Goal: Transaction & Acquisition: Purchase product/service

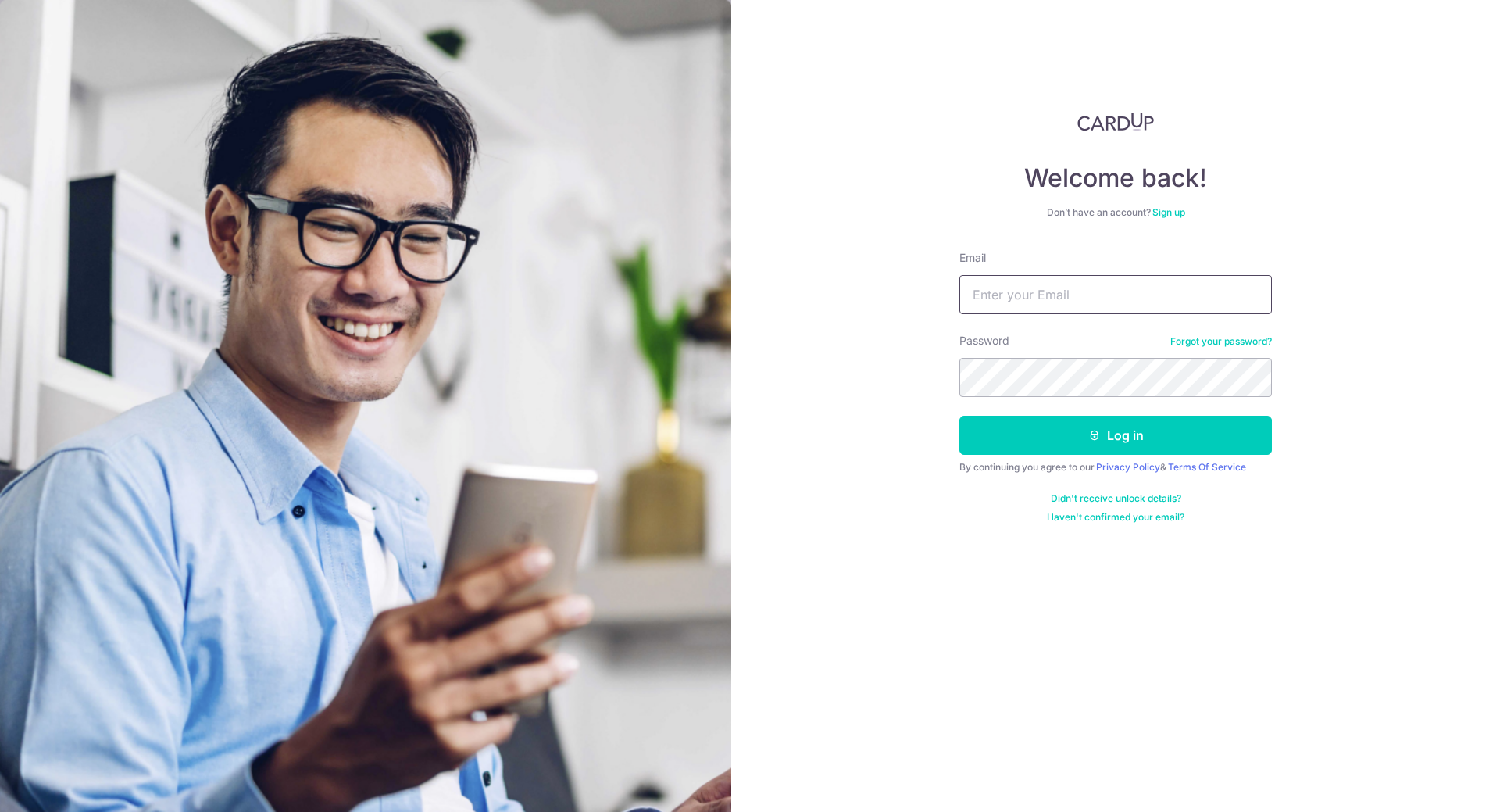
click at [1008, 307] on input "Email" at bounding box center [1115, 294] width 312 height 39
type input "[EMAIL_ADDRESS][DOMAIN_NAME]"
click at [1153, 431] on button "Log in" at bounding box center [1115, 434] width 312 height 39
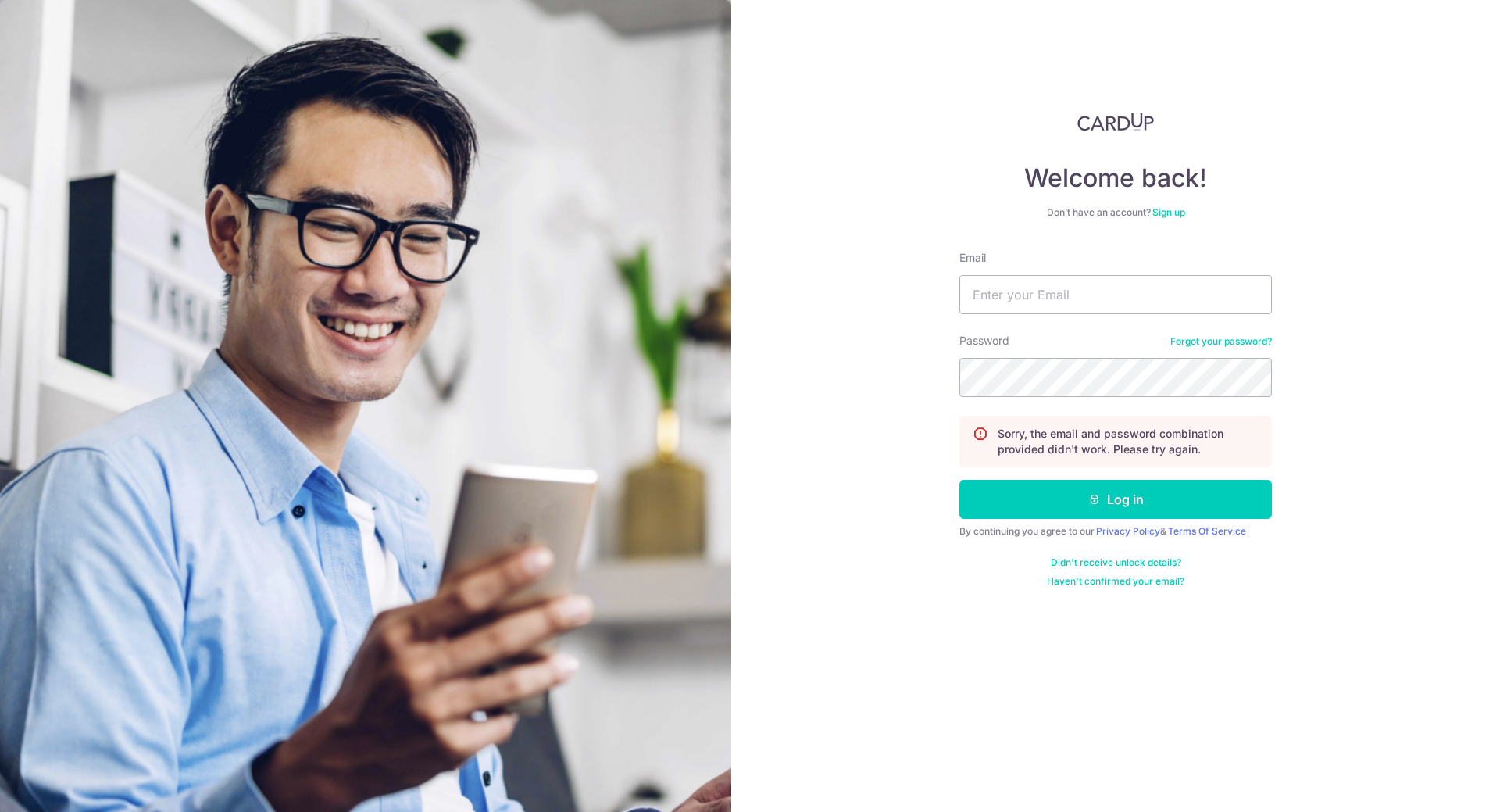
click at [1231, 340] on link "Forgot your password?" at bounding box center [1221, 341] width 101 height 13
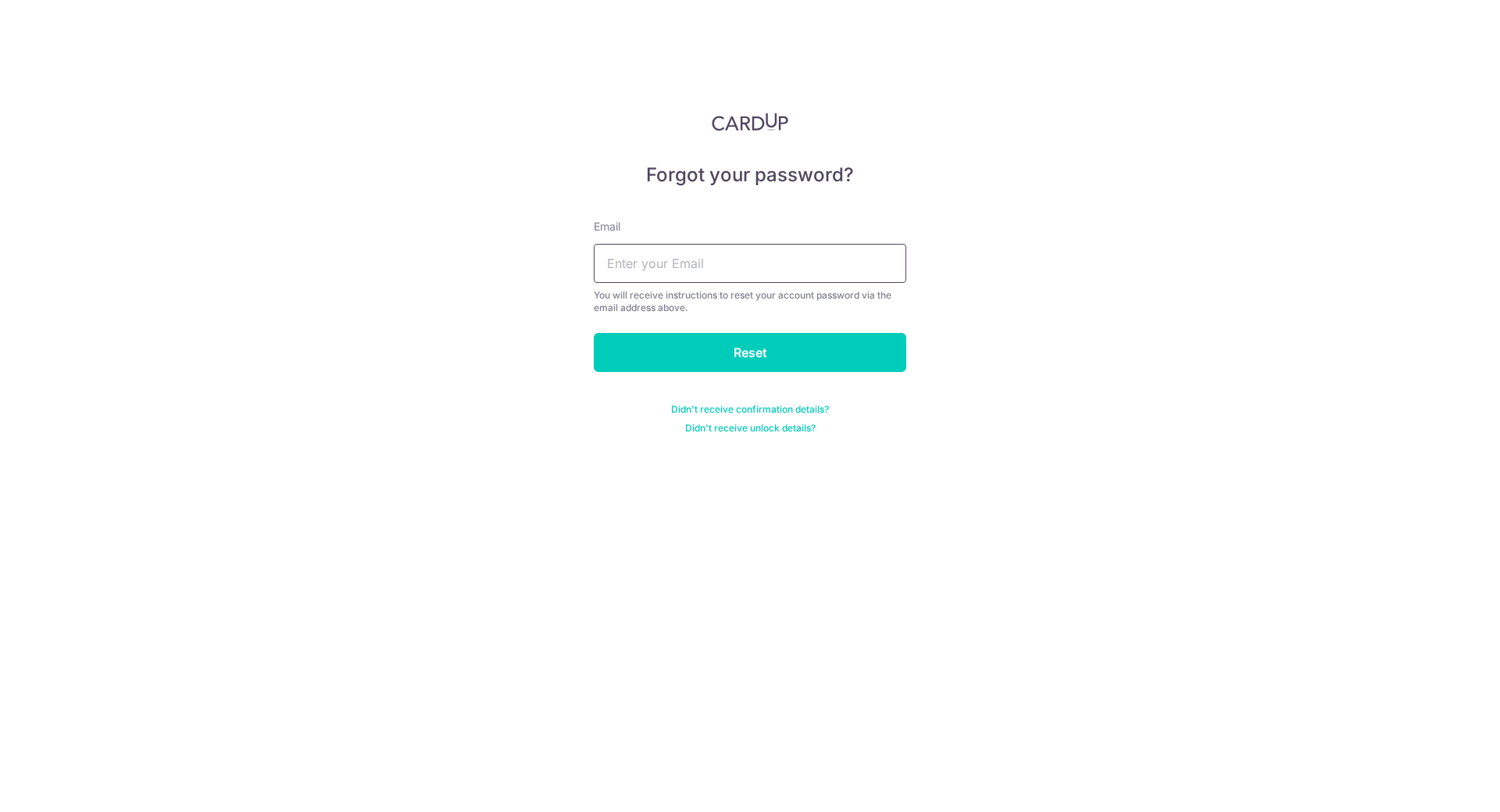
click at [663, 267] on input "text" at bounding box center [750, 262] width 312 height 39
type input "[EMAIL_ADDRESS][DOMAIN_NAME]"
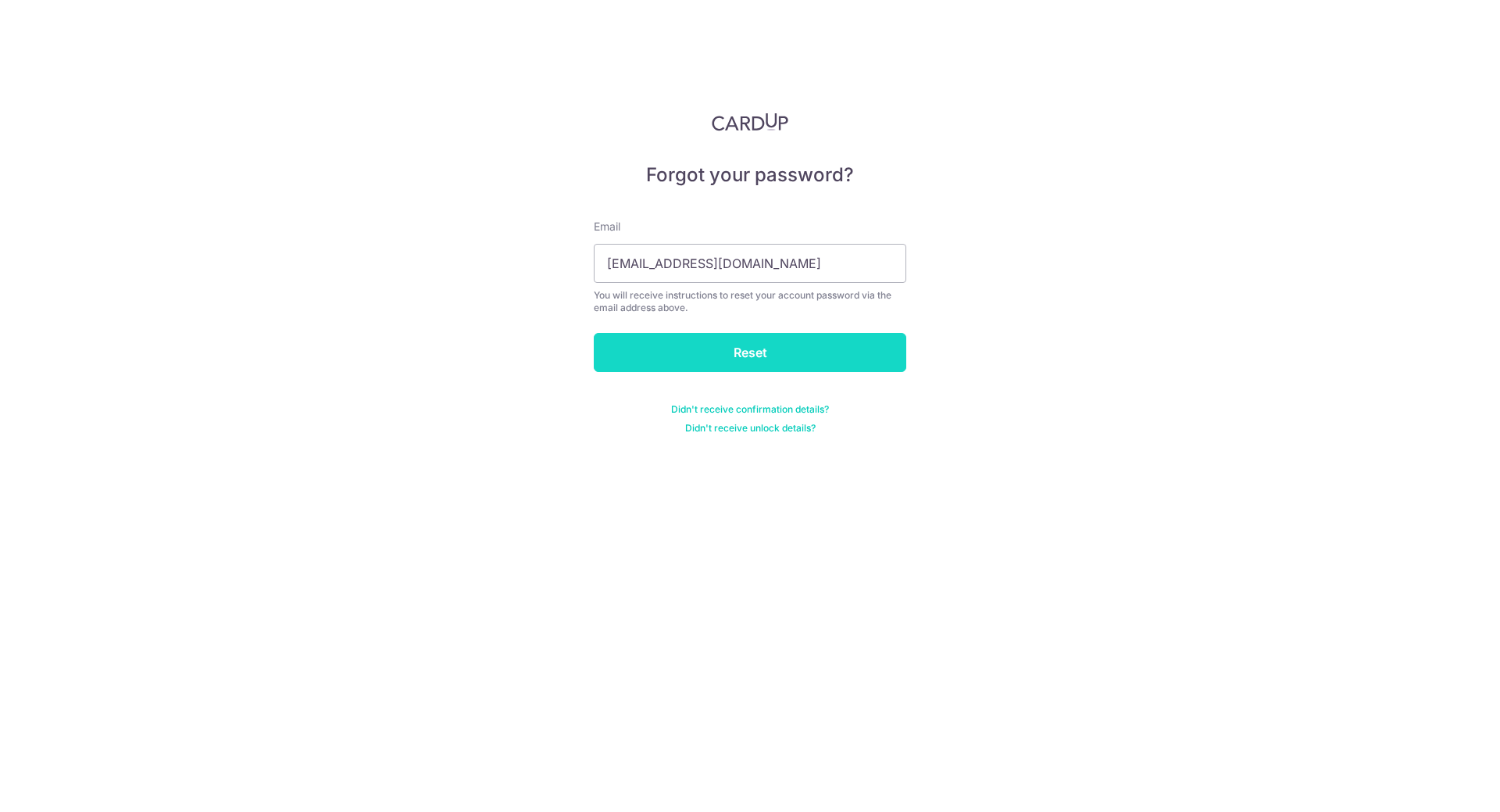
click at [700, 352] on input "Reset" at bounding box center [750, 352] width 312 height 39
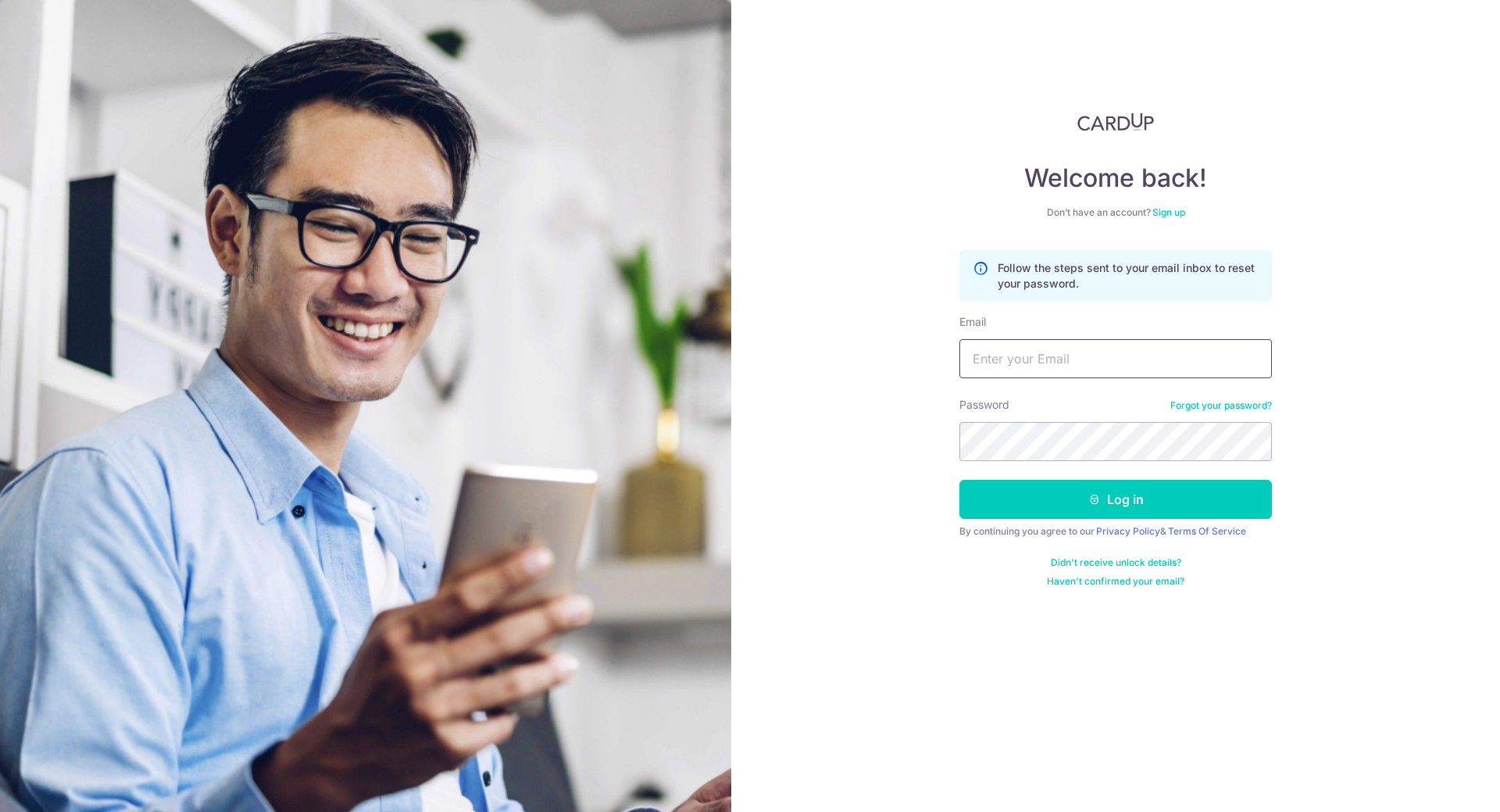
click at [1046, 371] on input "Email" at bounding box center [1115, 358] width 312 height 39
type input "[EMAIL_ADDRESS][DOMAIN_NAME]"
click at [959, 480] on button "Log in" at bounding box center [1115, 499] width 312 height 39
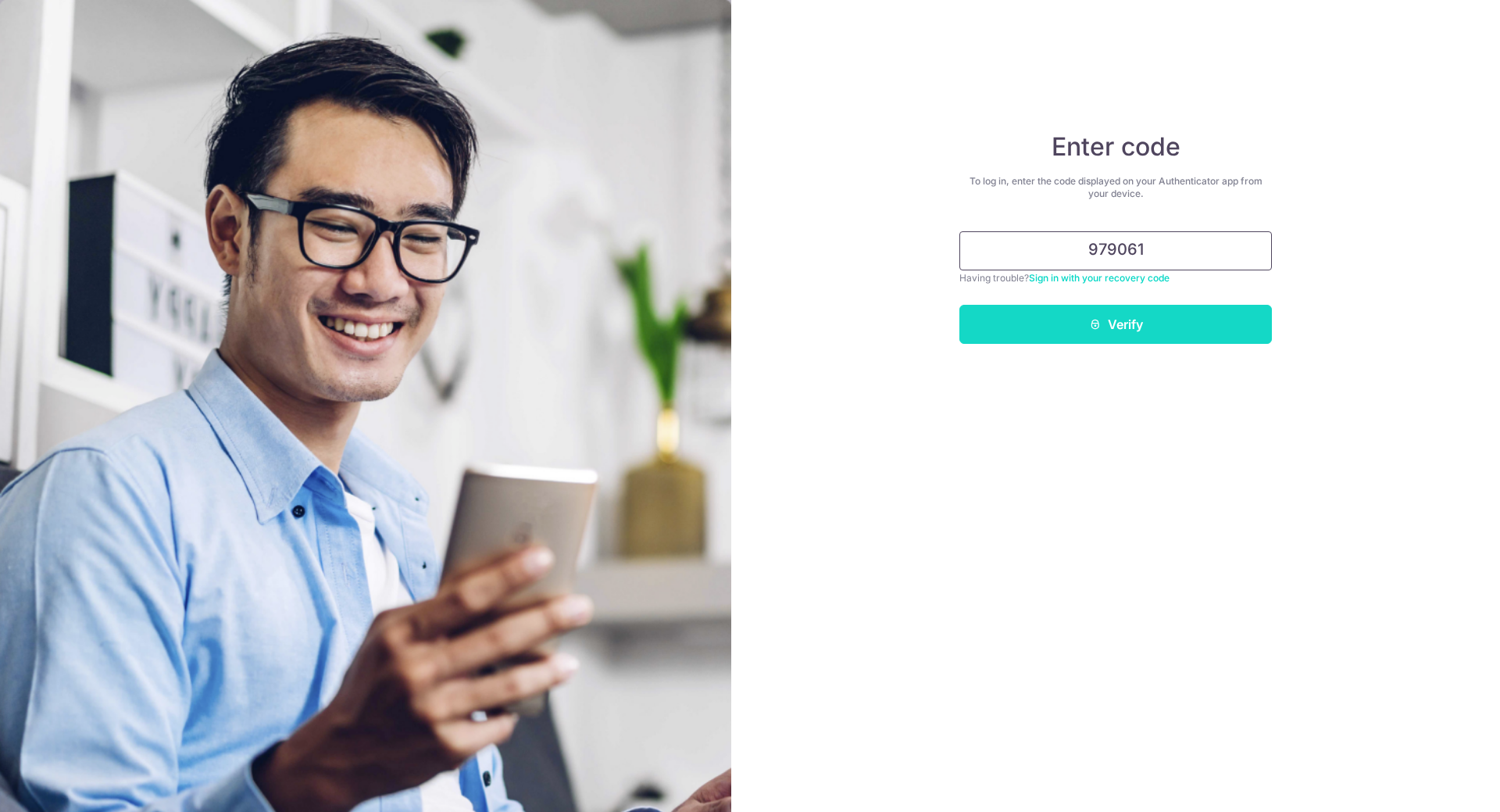
type input "979061"
click at [1205, 322] on button "Verify" at bounding box center [1115, 324] width 312 height 39
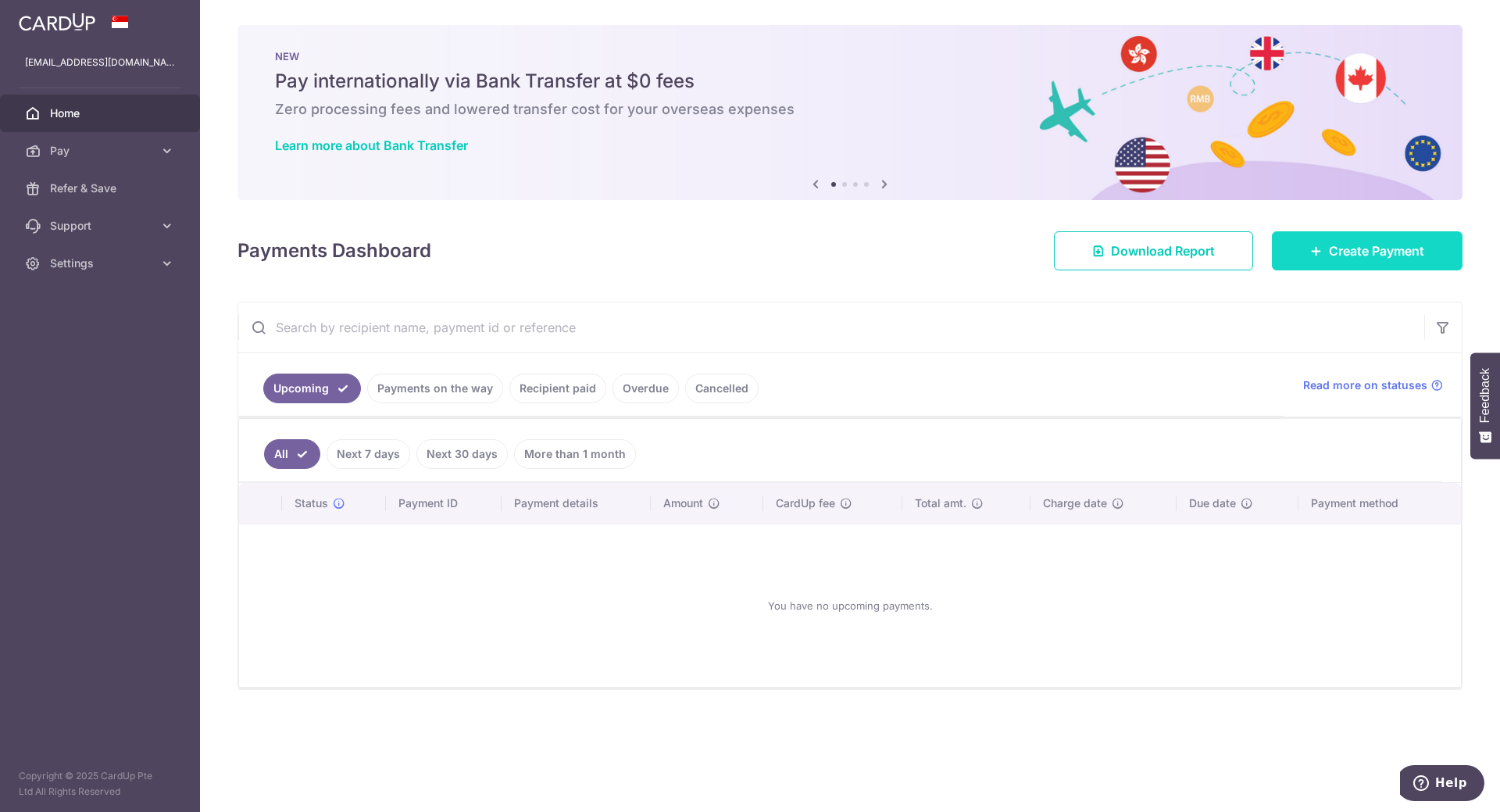
click at [1398, 252] on span "Create Payment" at bounding box center [1377, 250] width 95 height 19
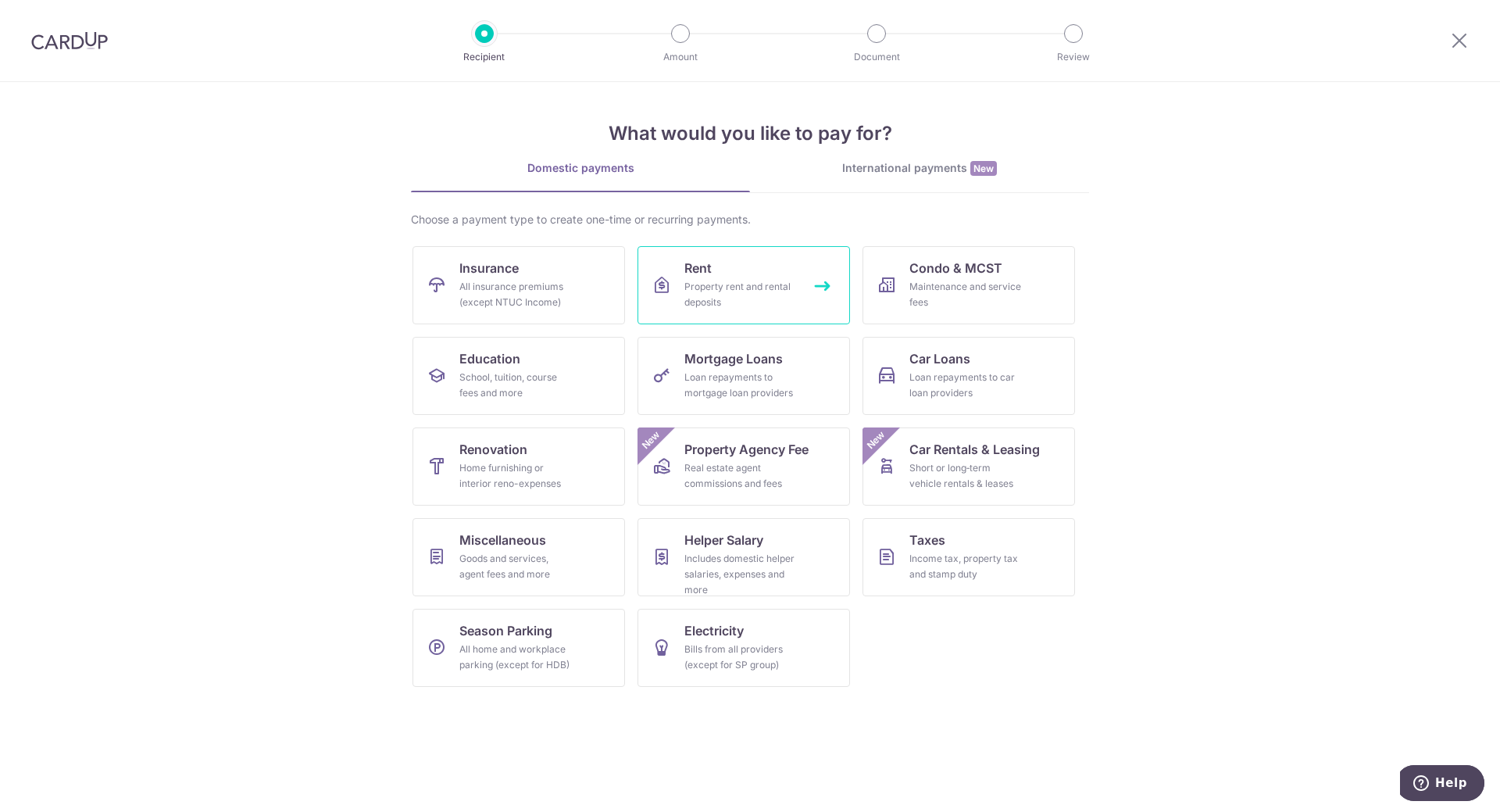
click at [804, 284] on link "Rent Property rent and rental deposits" at bounding box center [744, 285] width 213 height 79
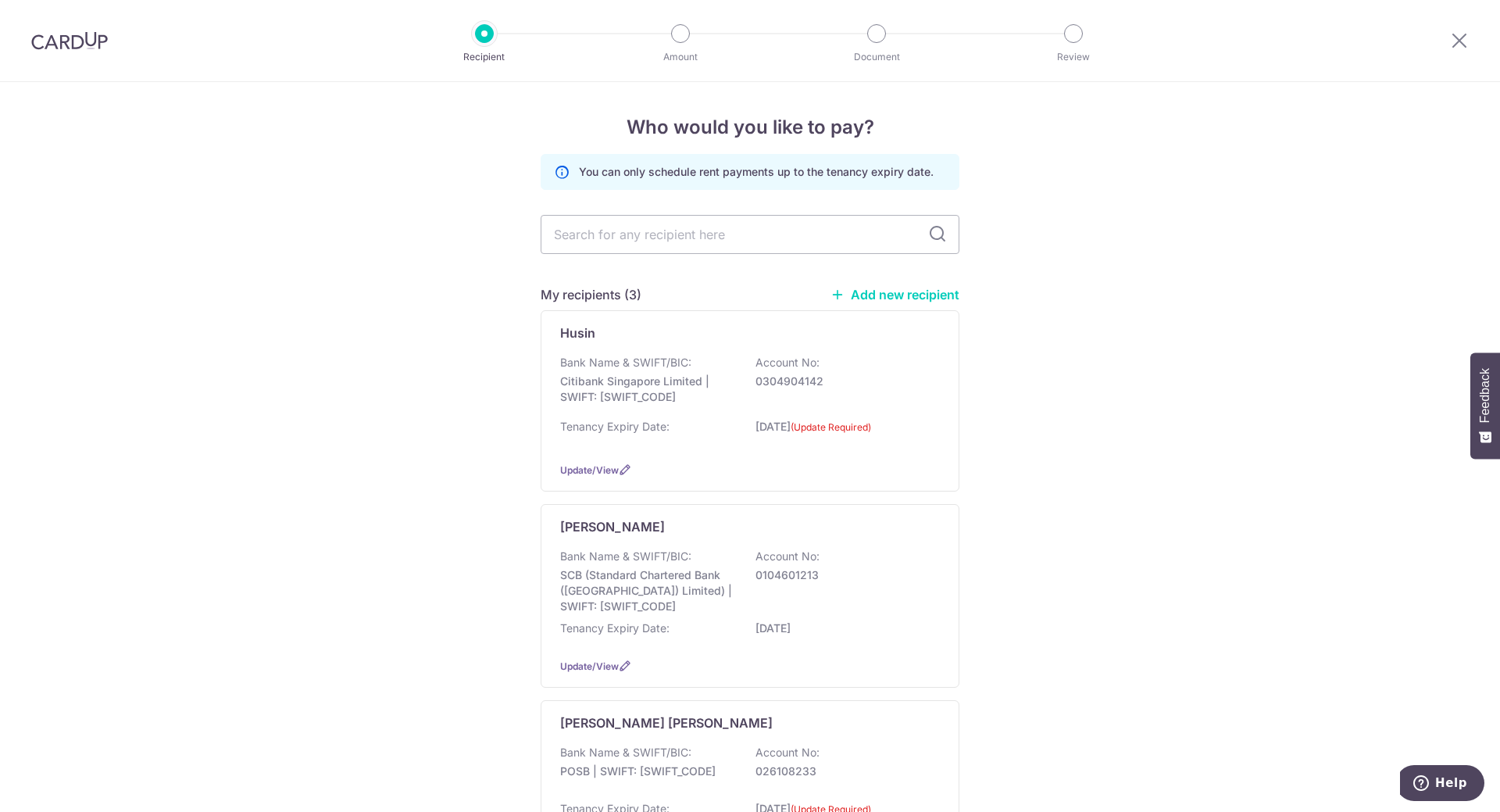
click at [921, 297] on link "Add new recipient" at bounding box center [896, 294] width 129 height 16
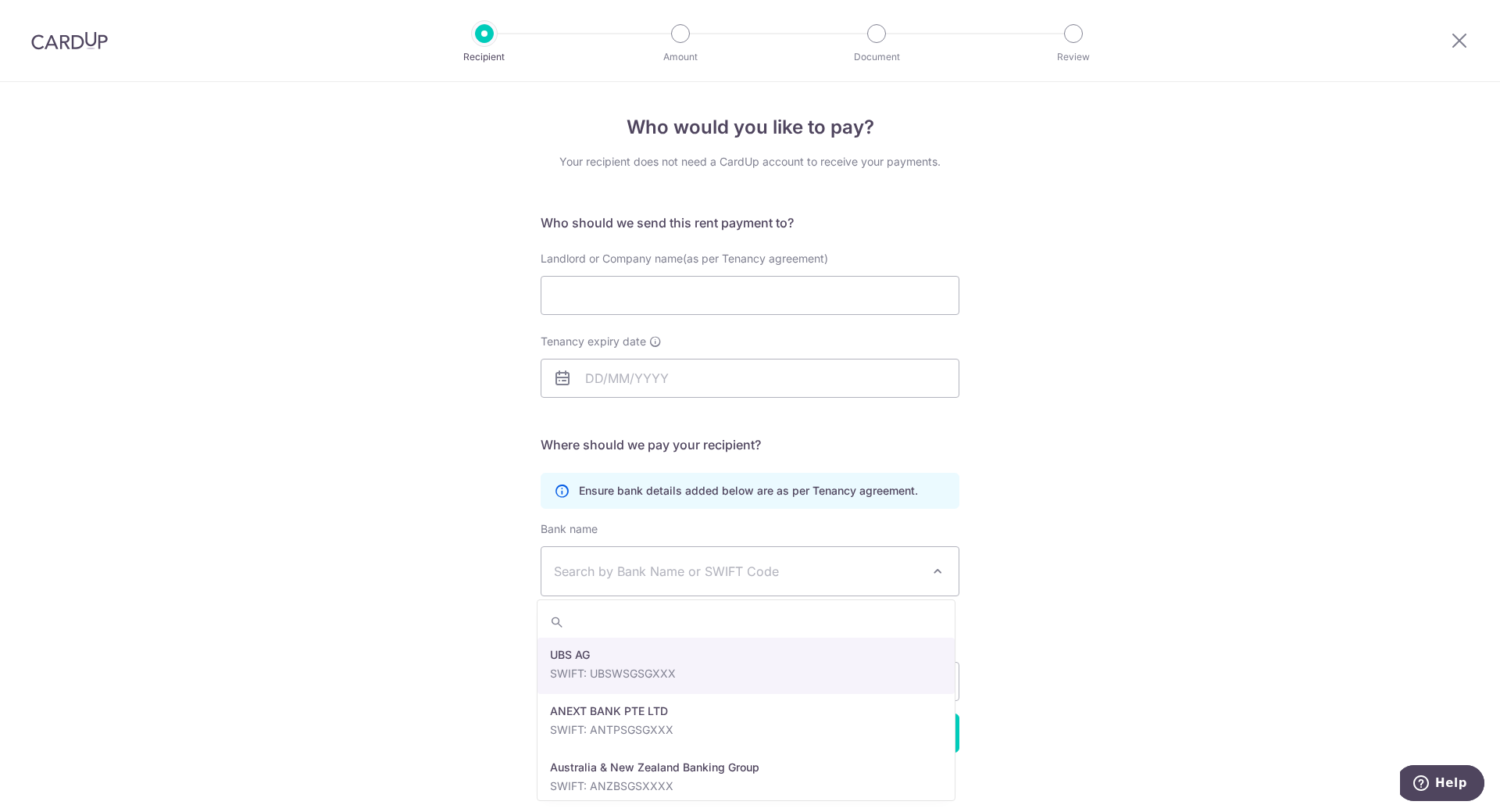
click at [846, 571] on span "Search by Bank Name or SWIFT Code" at bounding box center [737, 570] width 367 height 19
select select "22650"
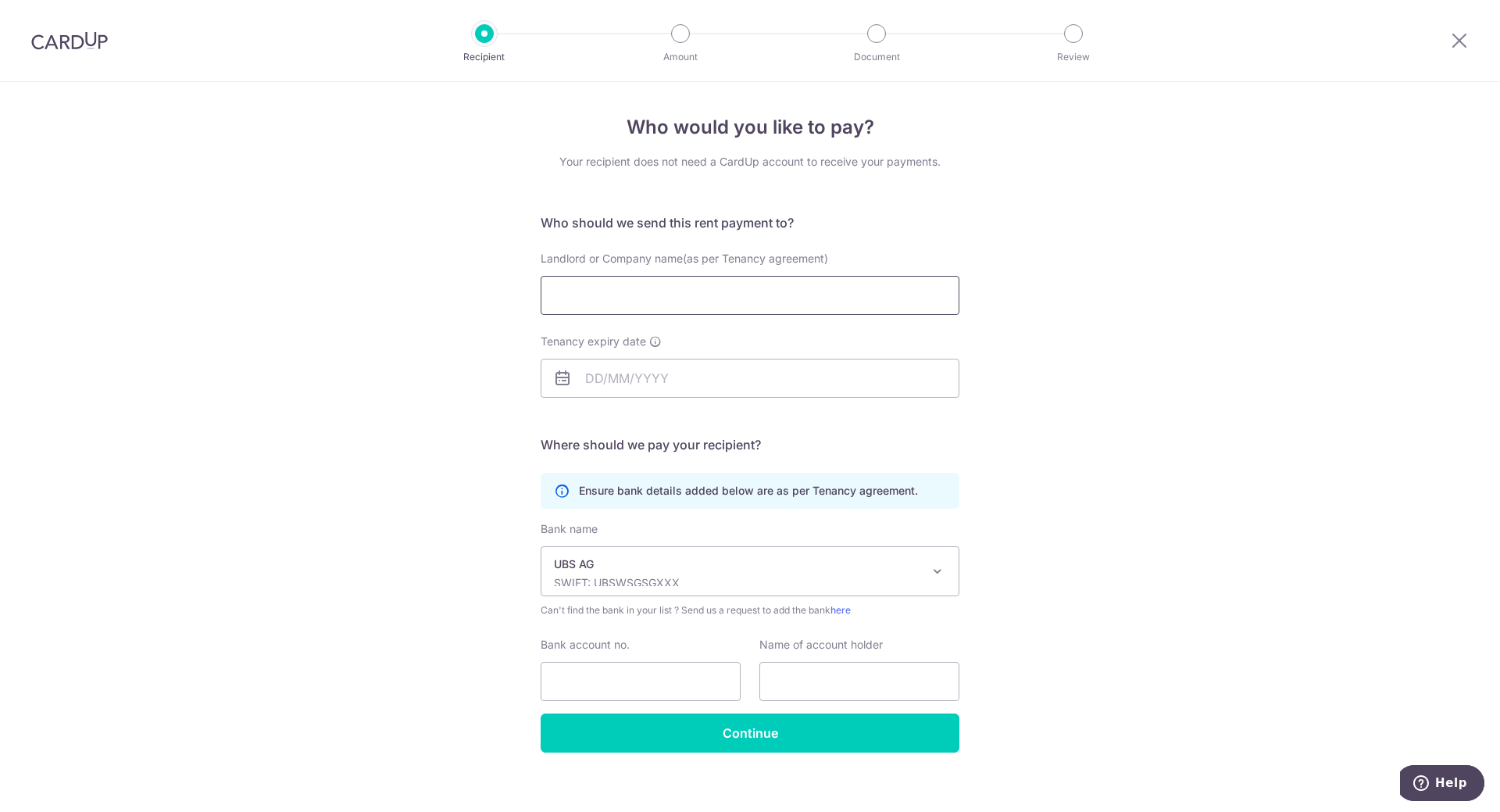
click at [585, 294] on input "Landlord or Company name(as per Tenancy agreement)" at bounding box center [750, 294] width 418 height 39
type input "[PERSON_NAME]"
click at [618, 376] on input "Tenancy expiry date" at bounding box center [750, 378] width 418 height 39
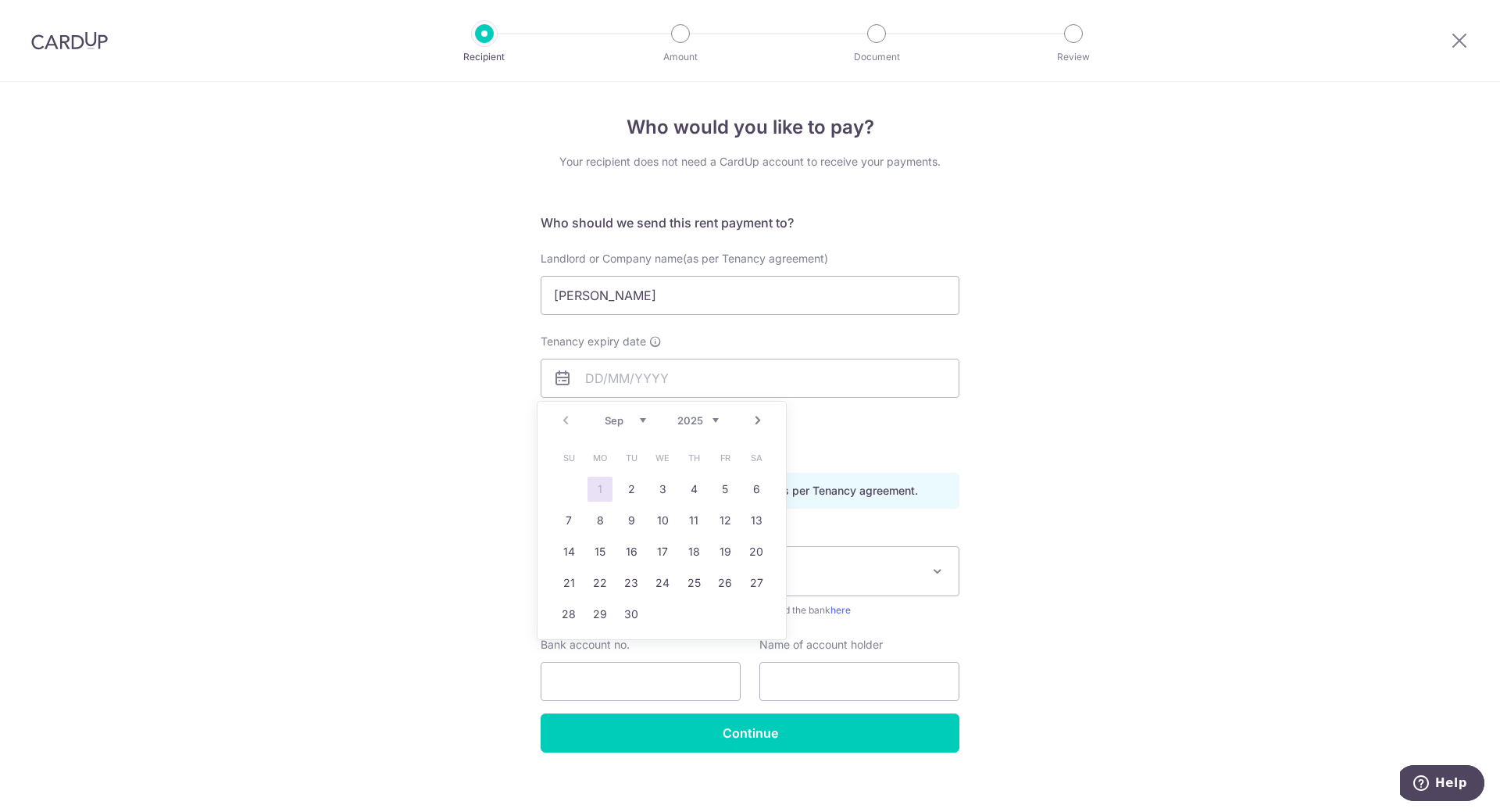
click at [750, 420] on link "Next" at bounding box center [757, 419] width 19 height 19
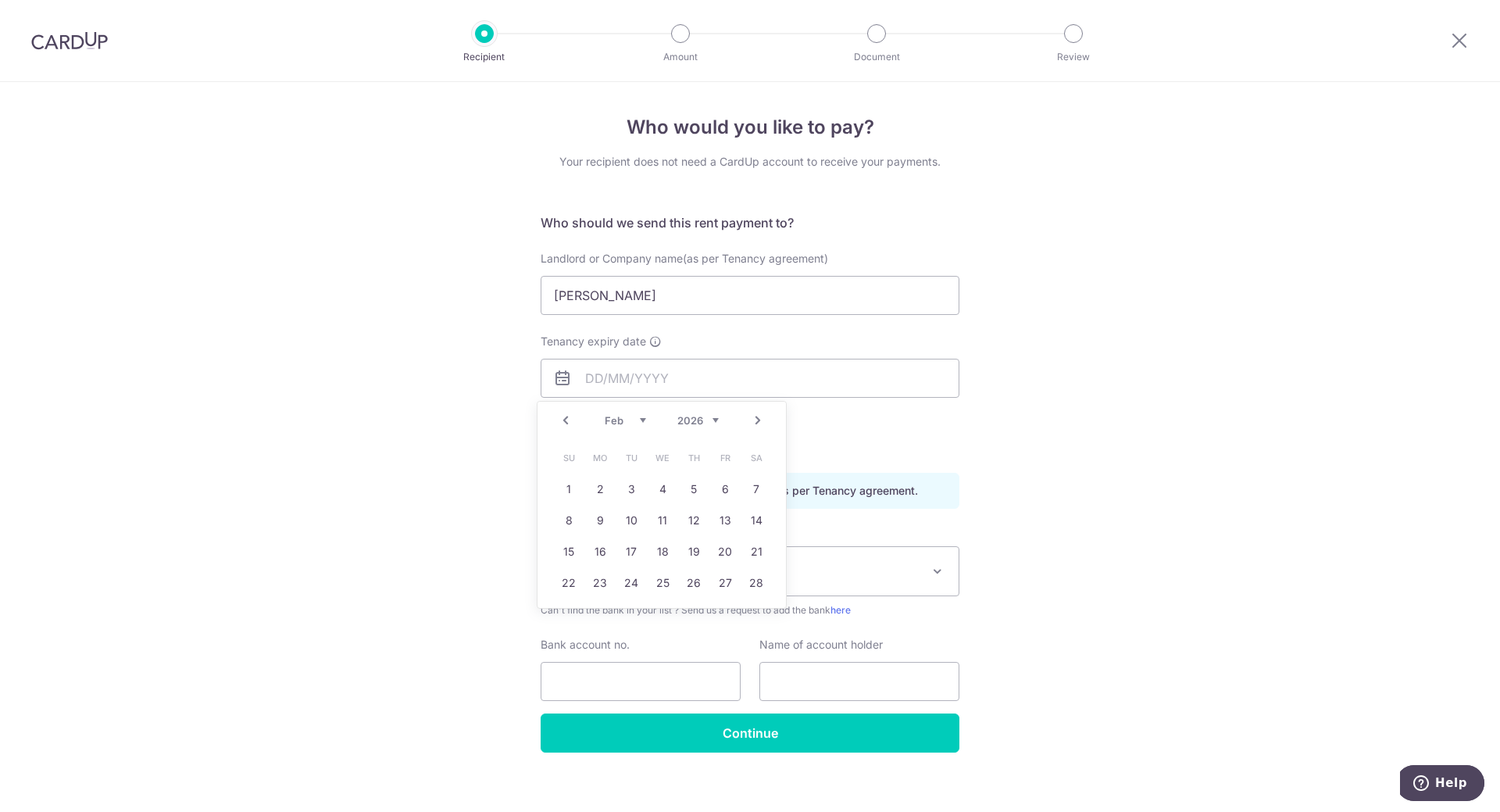
click at [750, 420] on link "Next" at bounding box center [757, 419] width 19 height 19
click at [564, 421] on link "Prev" at bounding box center [566, 419] width 19 height 19
click at [757, 418] on link "Next" at bounding box center [757, 419] width 19 height 19
click at [718, 490] on link "3" at bounding box center [725, 488] width 25 height 25
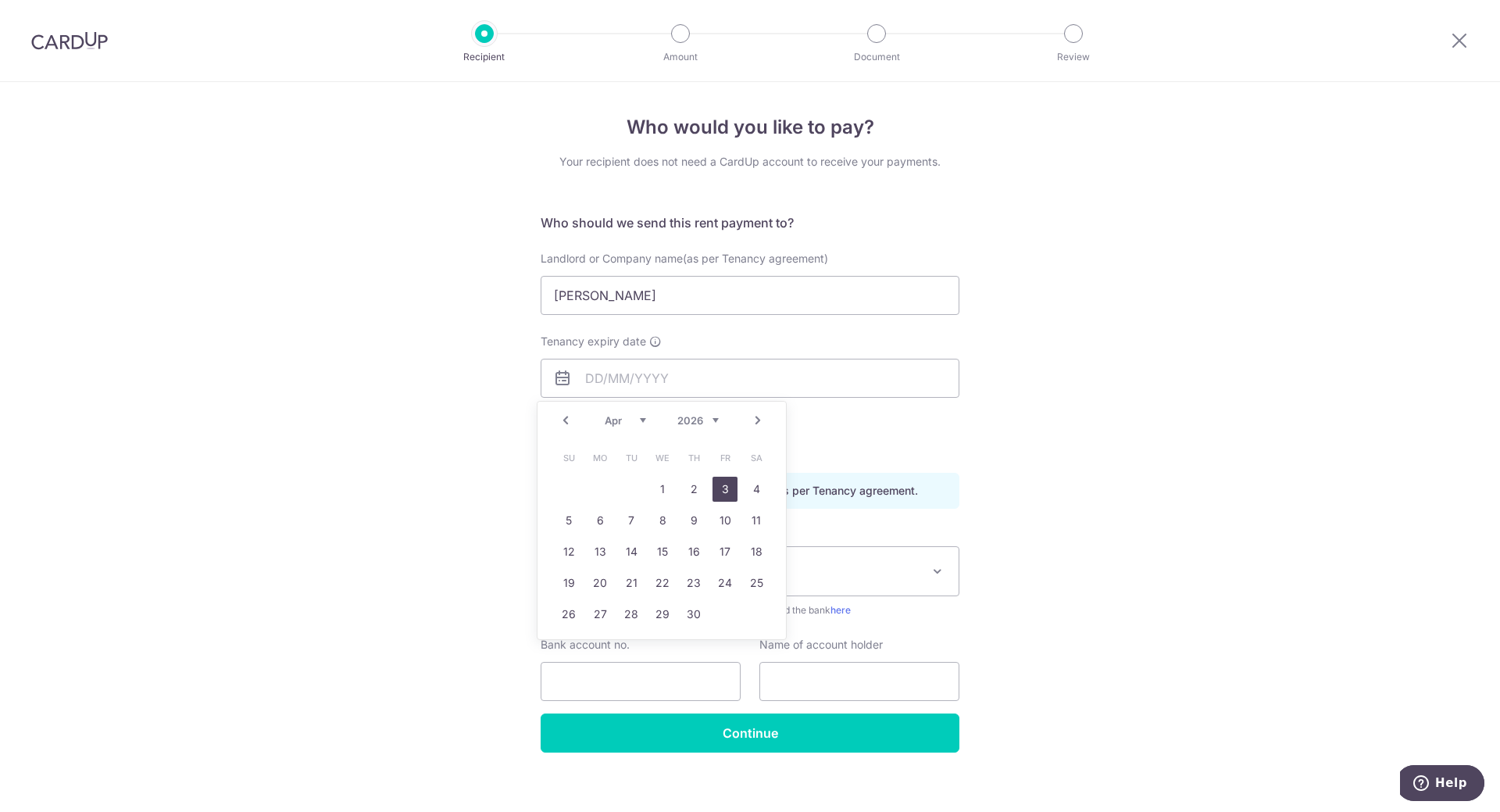
type input "03/04/2026"
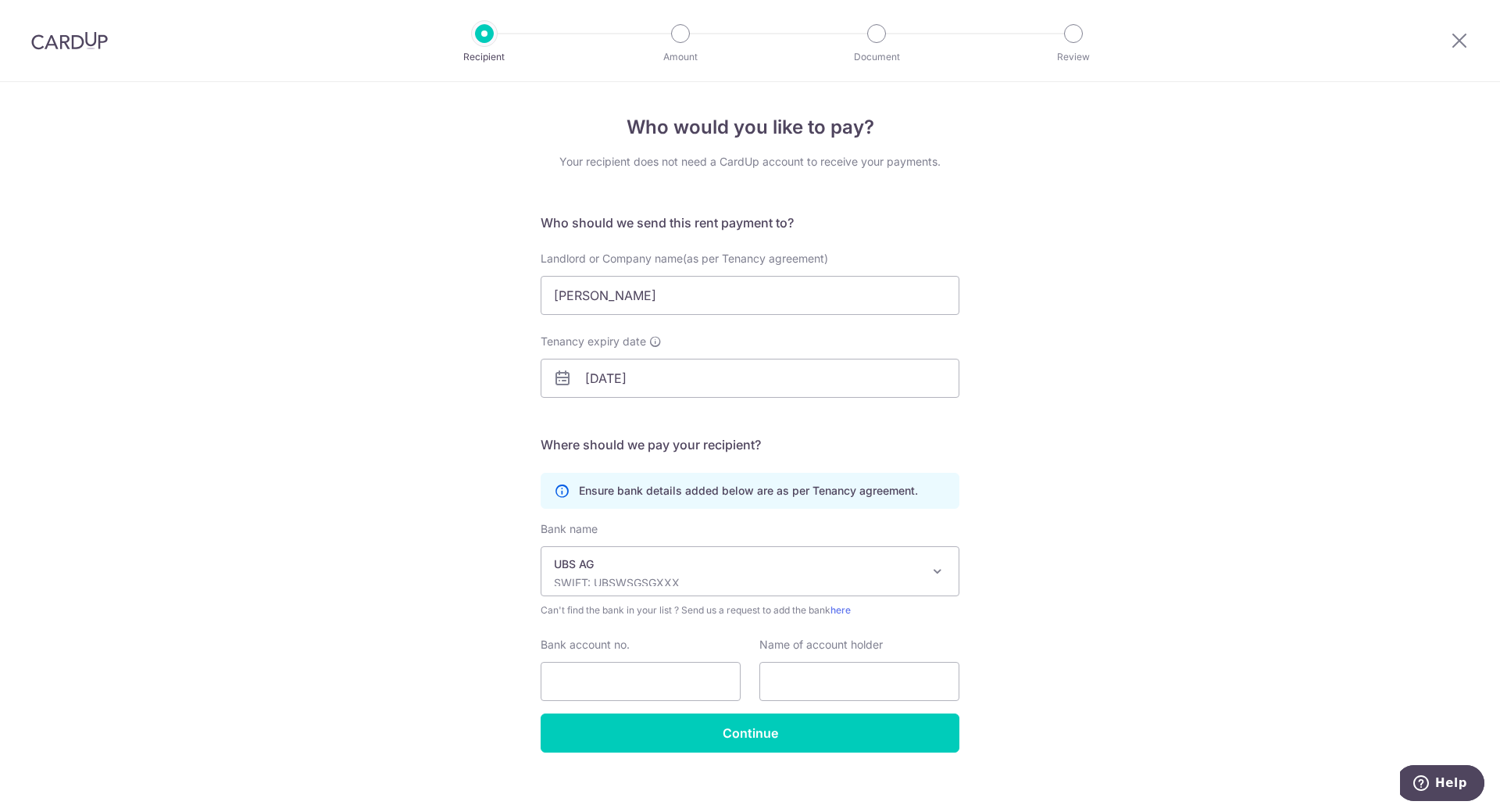
click at [432, 440] on div "Who would you like to pay? Your recipient does not need a CardUp account to rec…" at bounding box center [750, 454] width 1500 height 743
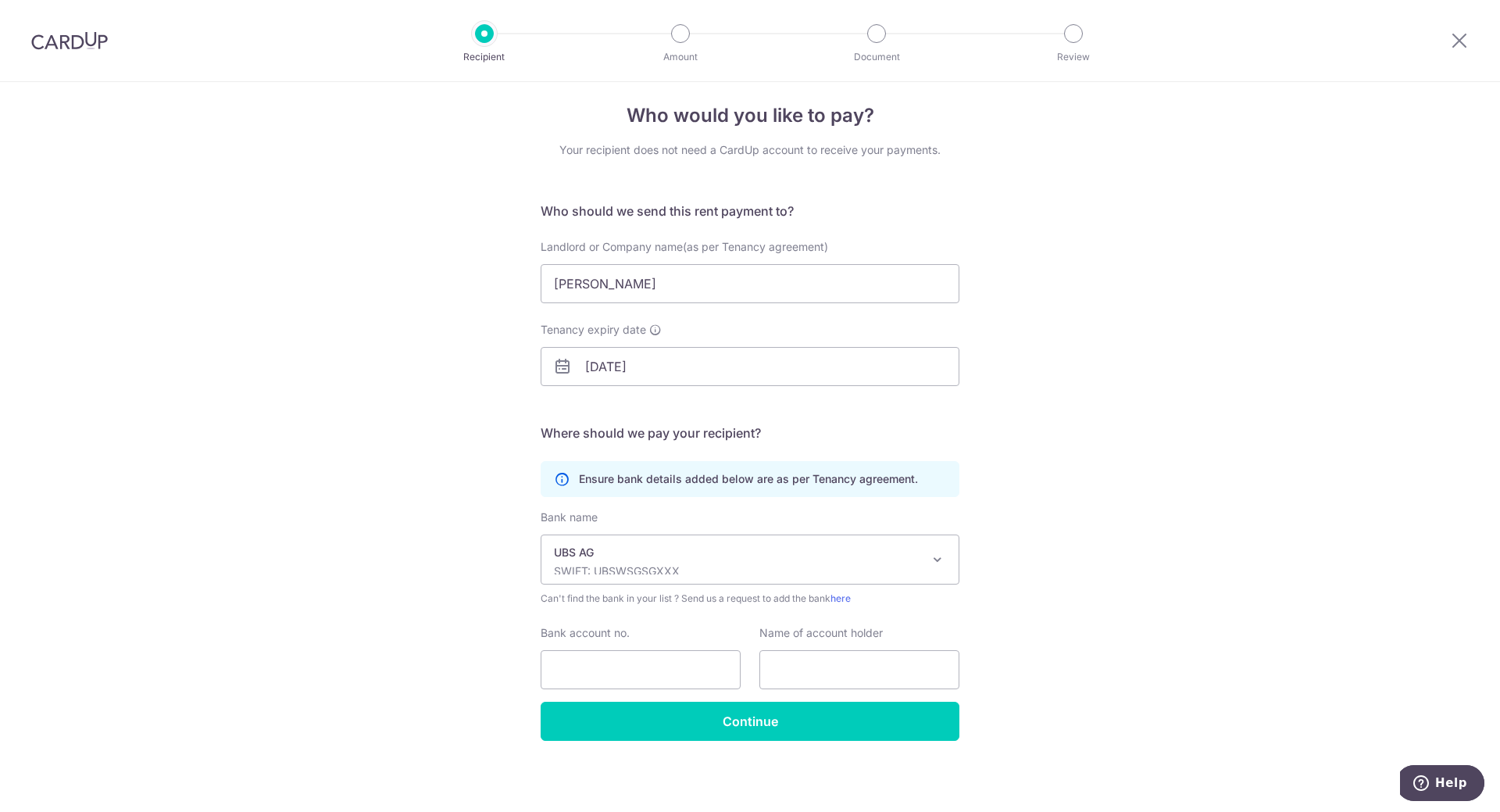
scroll to position [14, 0]
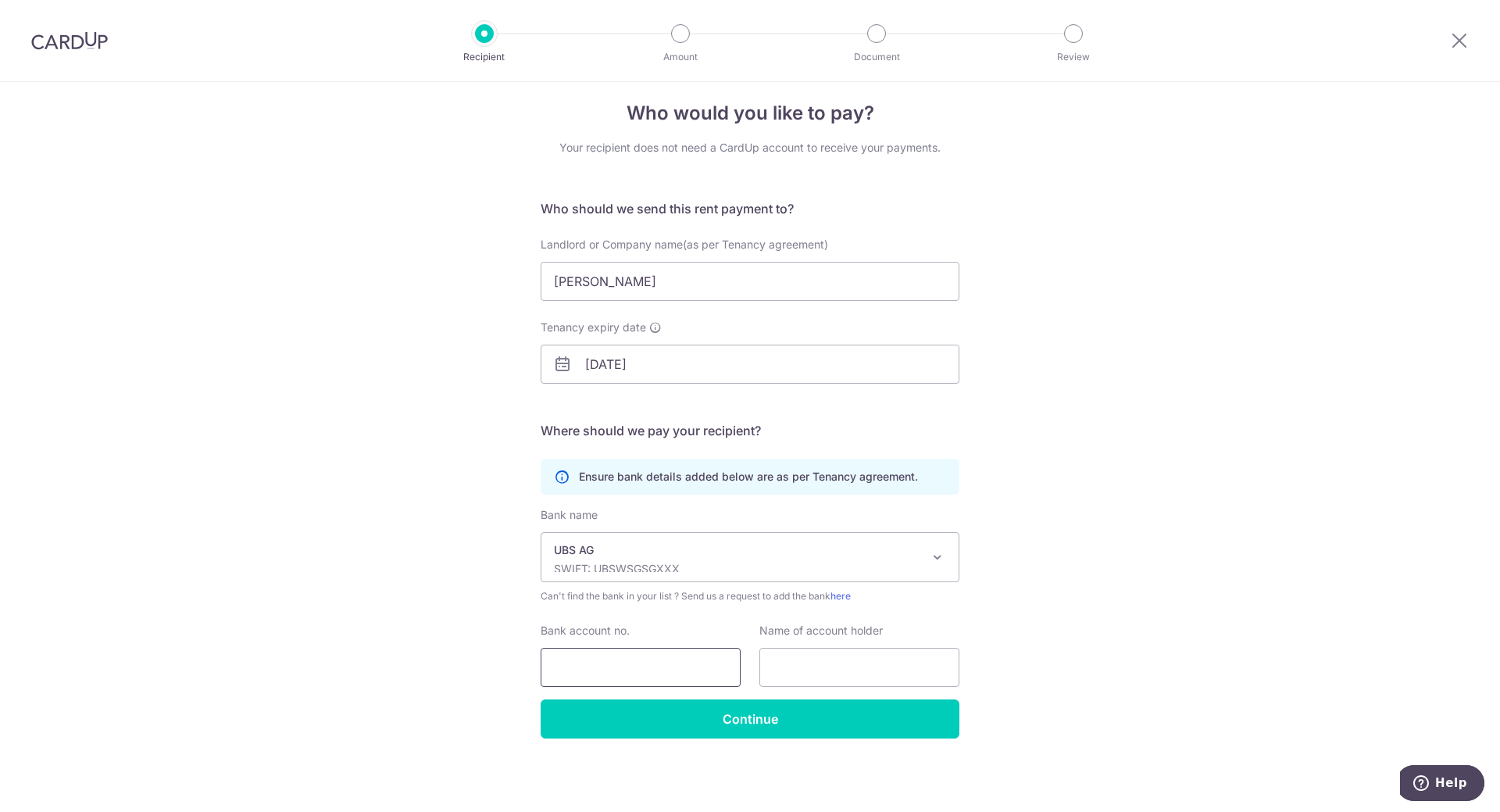
click at [608, 655] on input "Bank account no." at bounding box center [640, 667] width 200 height 39
click at [637, 657] on input "Bank account no." at bounding box center [640, 667] width 200 height 39
click at [652, 667] on input "Bank account no." at bounding box center [640, 667] width 200 height 39
type input "CH020025425424688940P"
type input "Jacopo Canins"
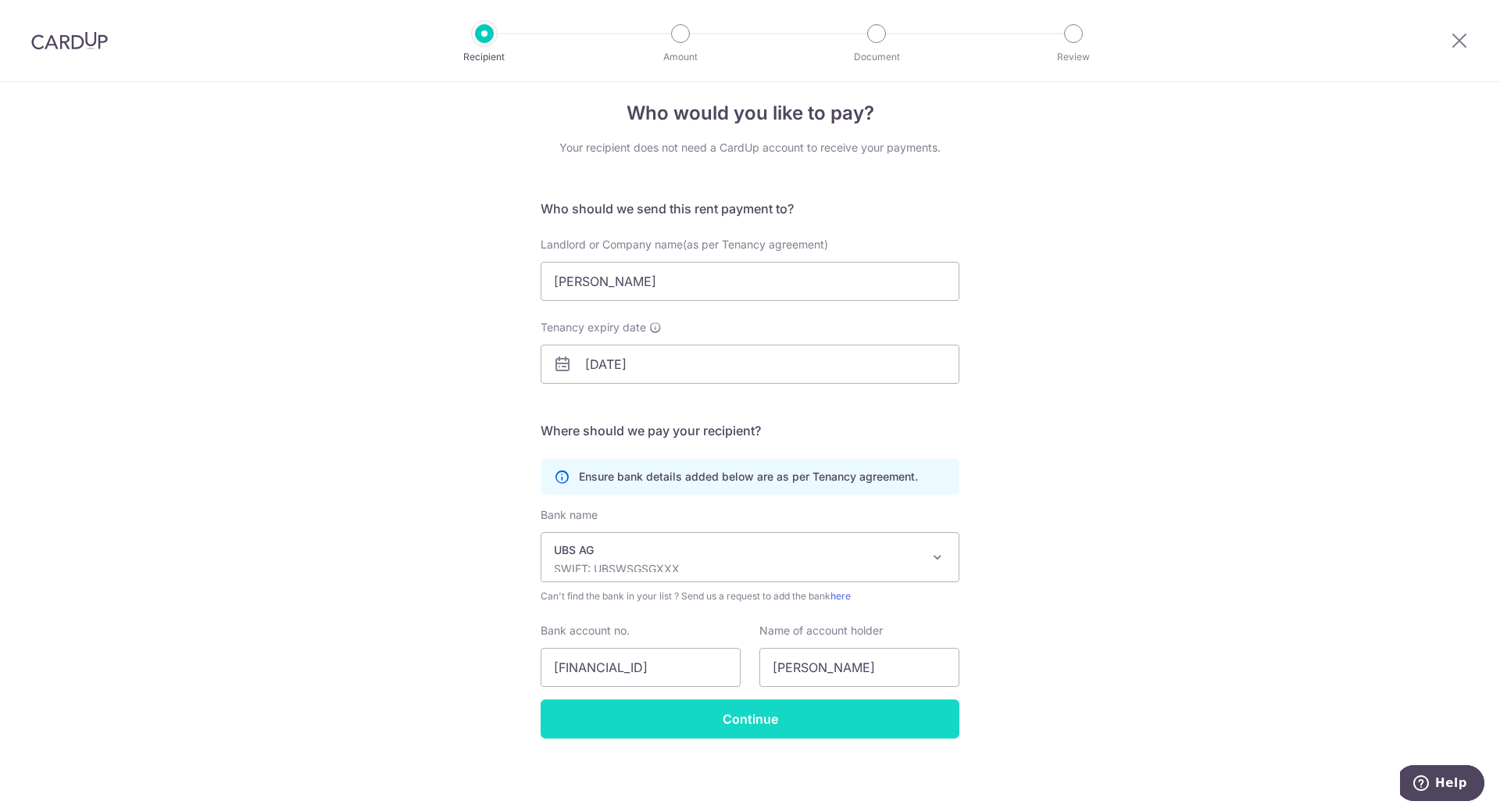
click at [816, 715] on input "Continue" at bounding box center [750, 718] width 418 height 39
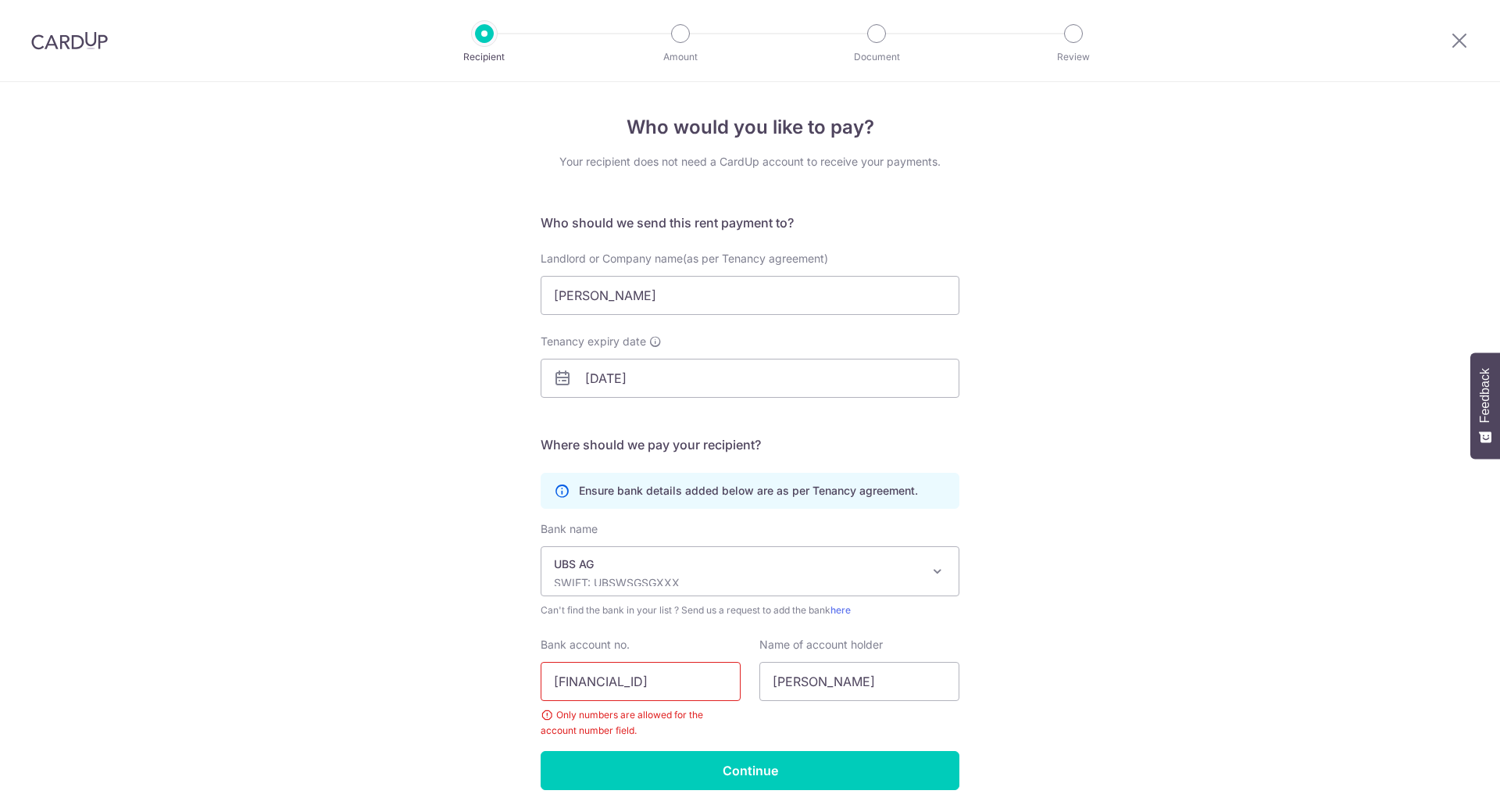
scroll to position [52, 0]
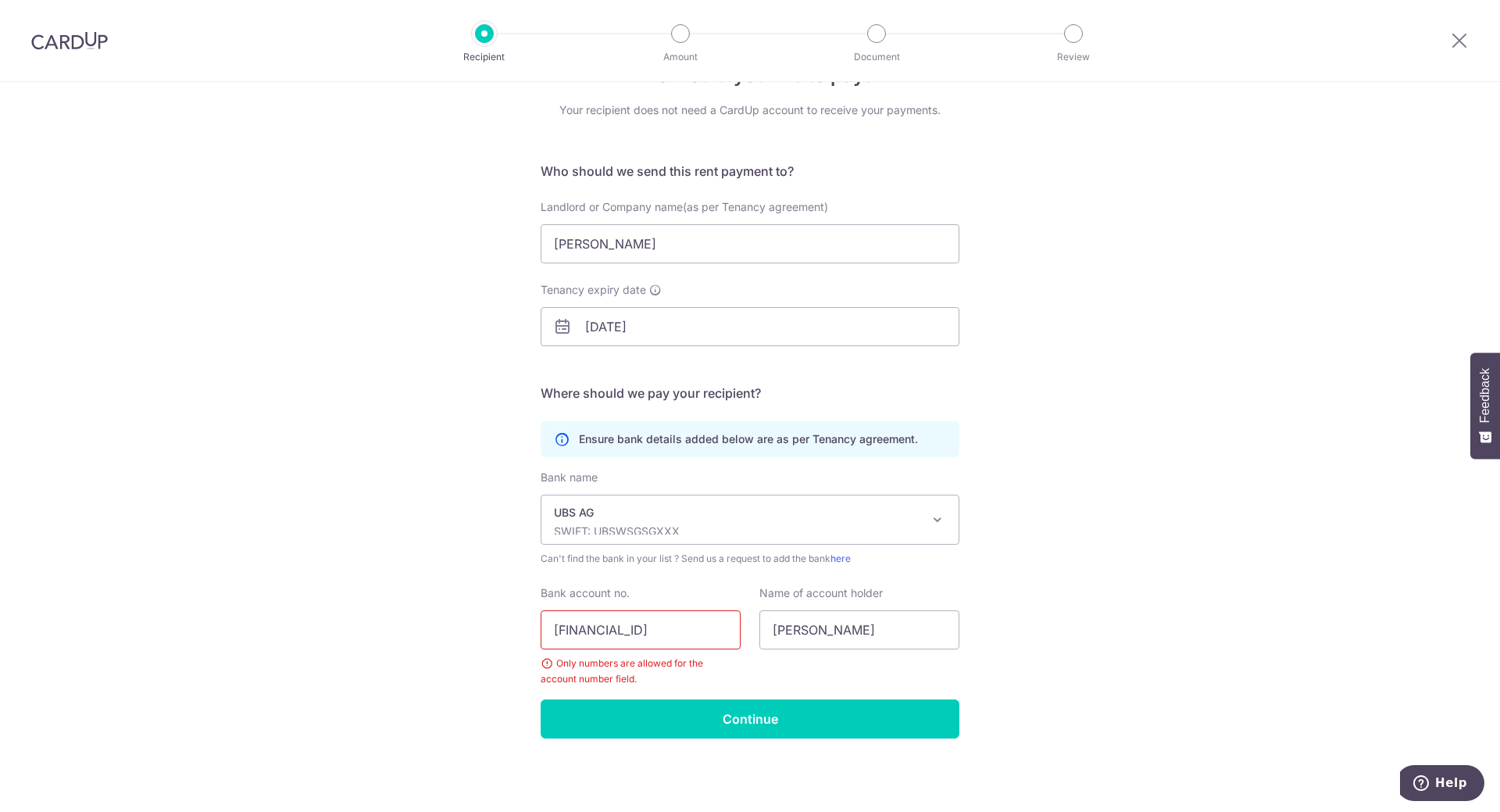
click at [602, 633] on input "CH020025425424688940P" at bounding box center [640, 629] width 200 height 39
type input "025400246889.40P"
click at [650, 728] on input "Continue" at bounding box center [750, 718] width 418 height 39
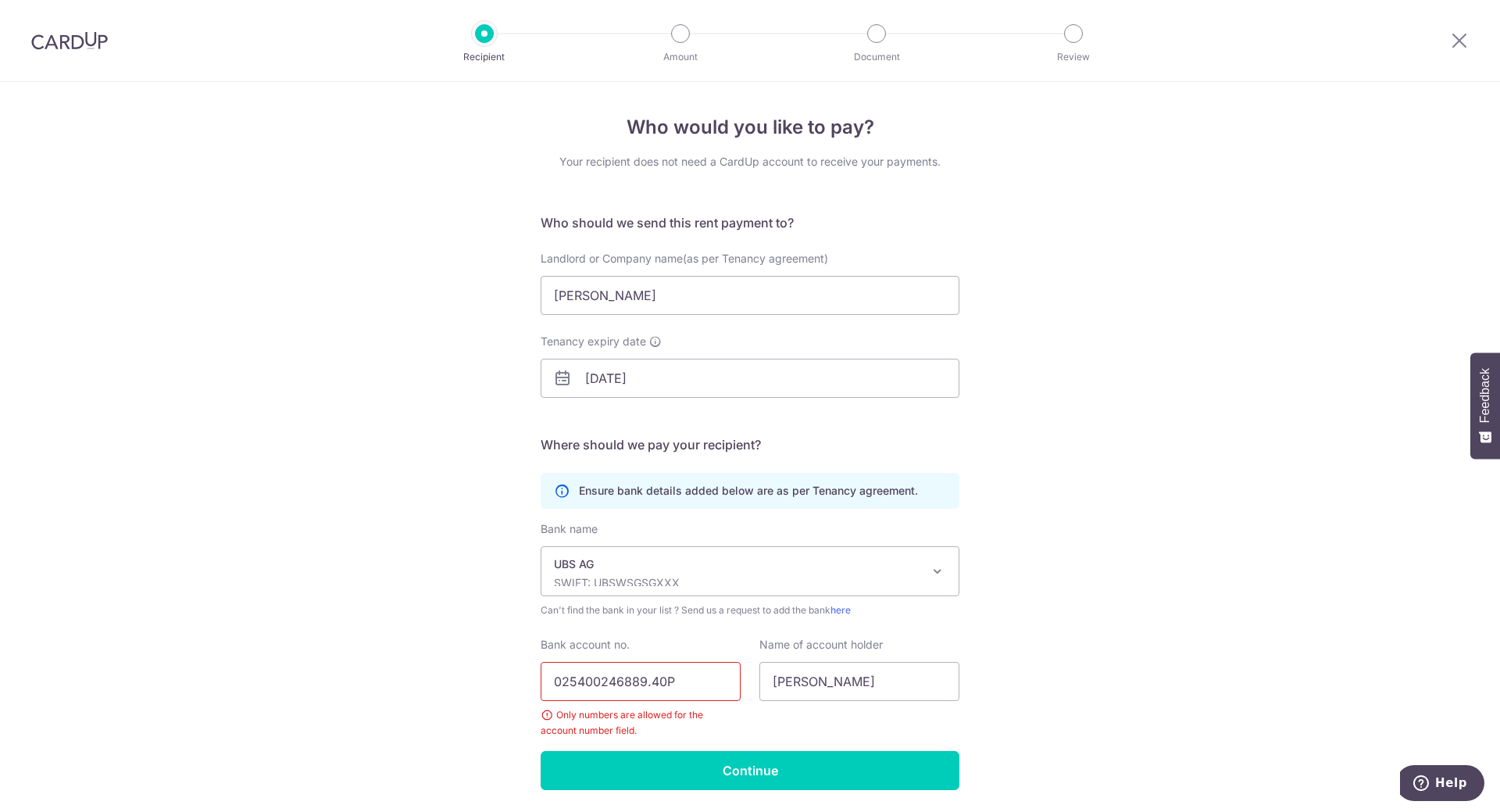
scroll to position [52, 0]
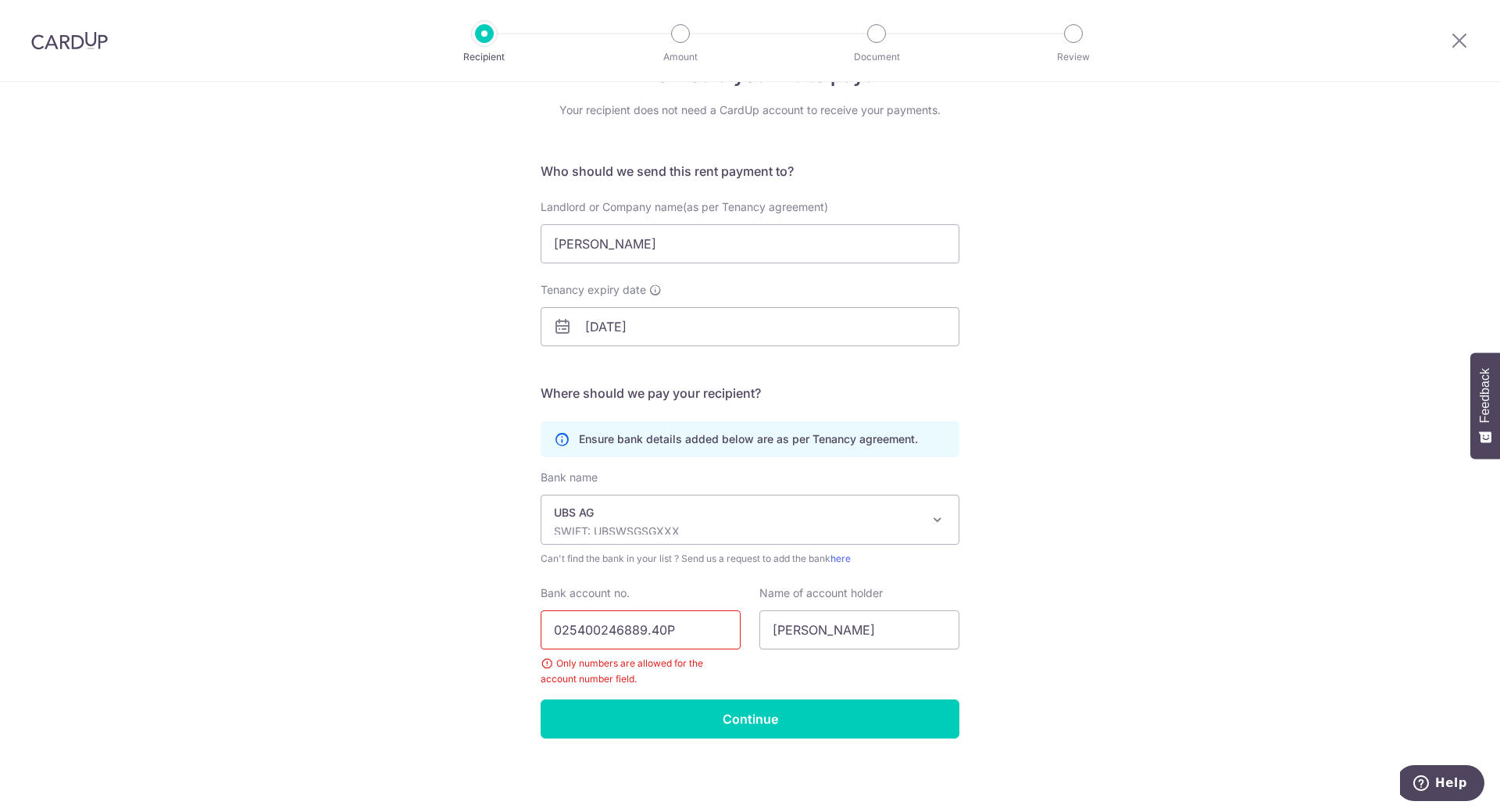
click at [632, 621] on input "025400246889.40P" at bounding box center [640, 629] width 200 height 39
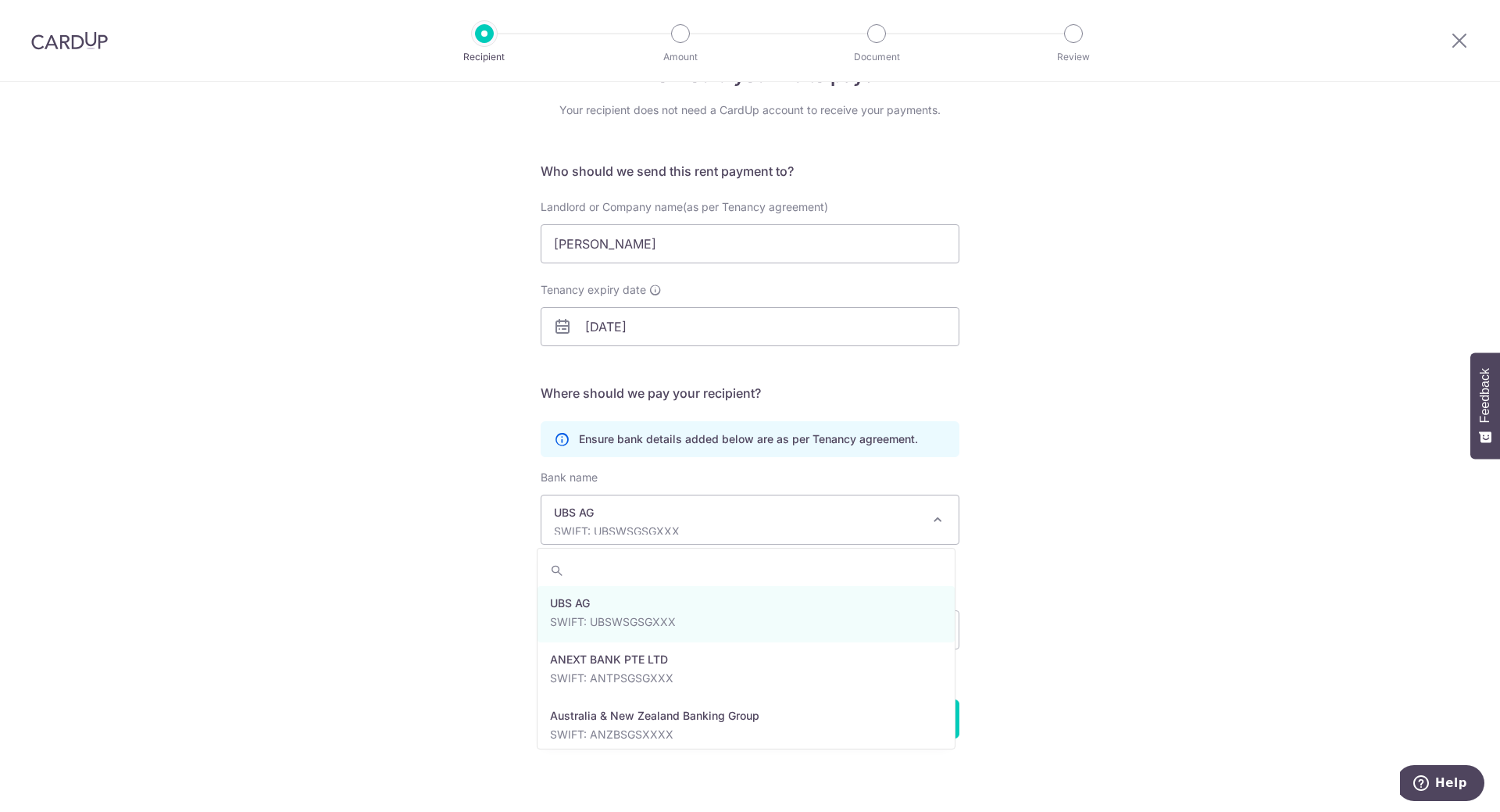
click at [633, 534] on p "SWIFT: UBSWSGSGXXX" at bounding box center [737, 532] width 367 height 16
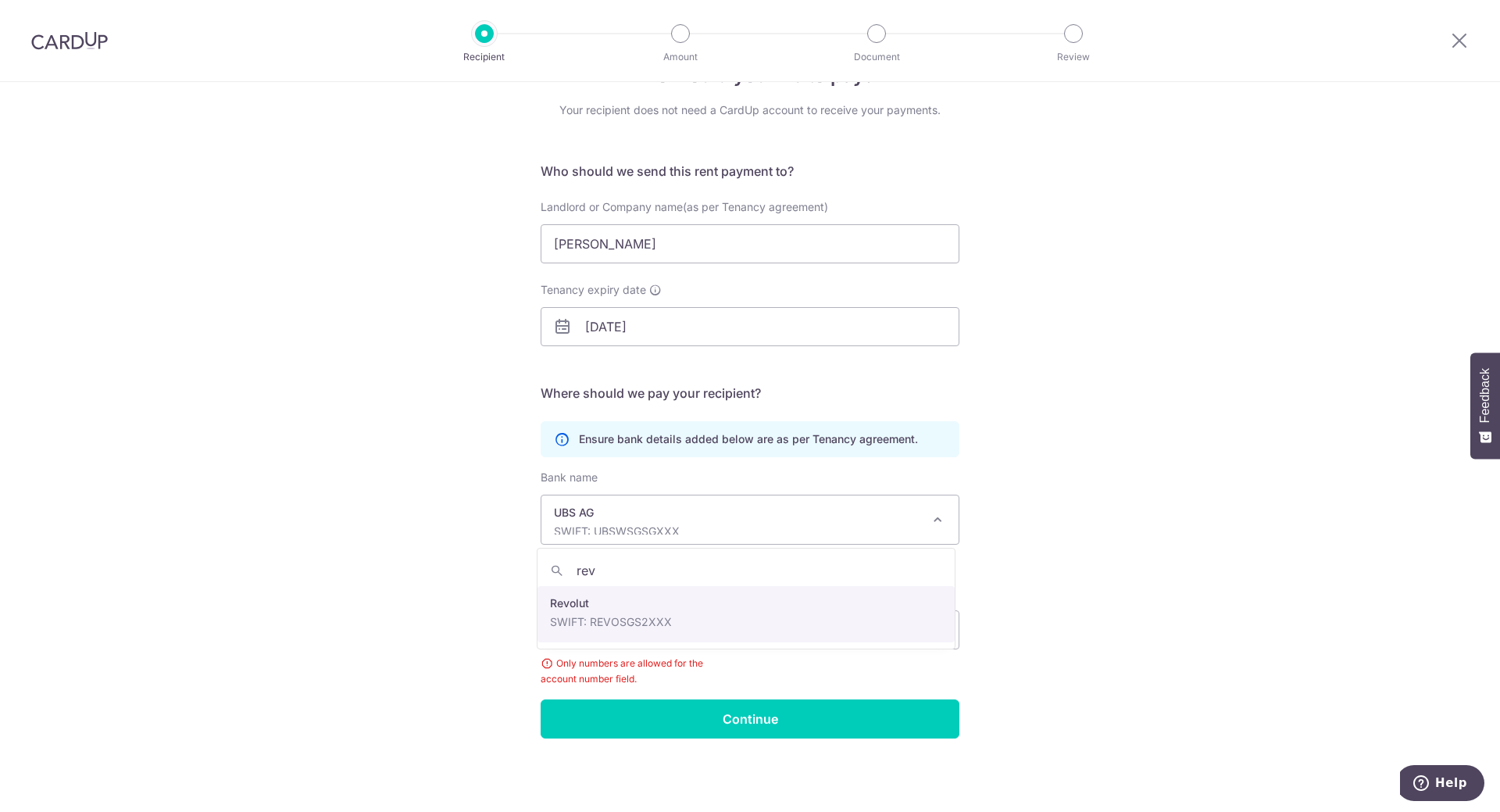
type input "rev"
select select "23545"
click at [637, 631] on input "025400246889.40P" at bounding box center [640, 629] width 200 height 39
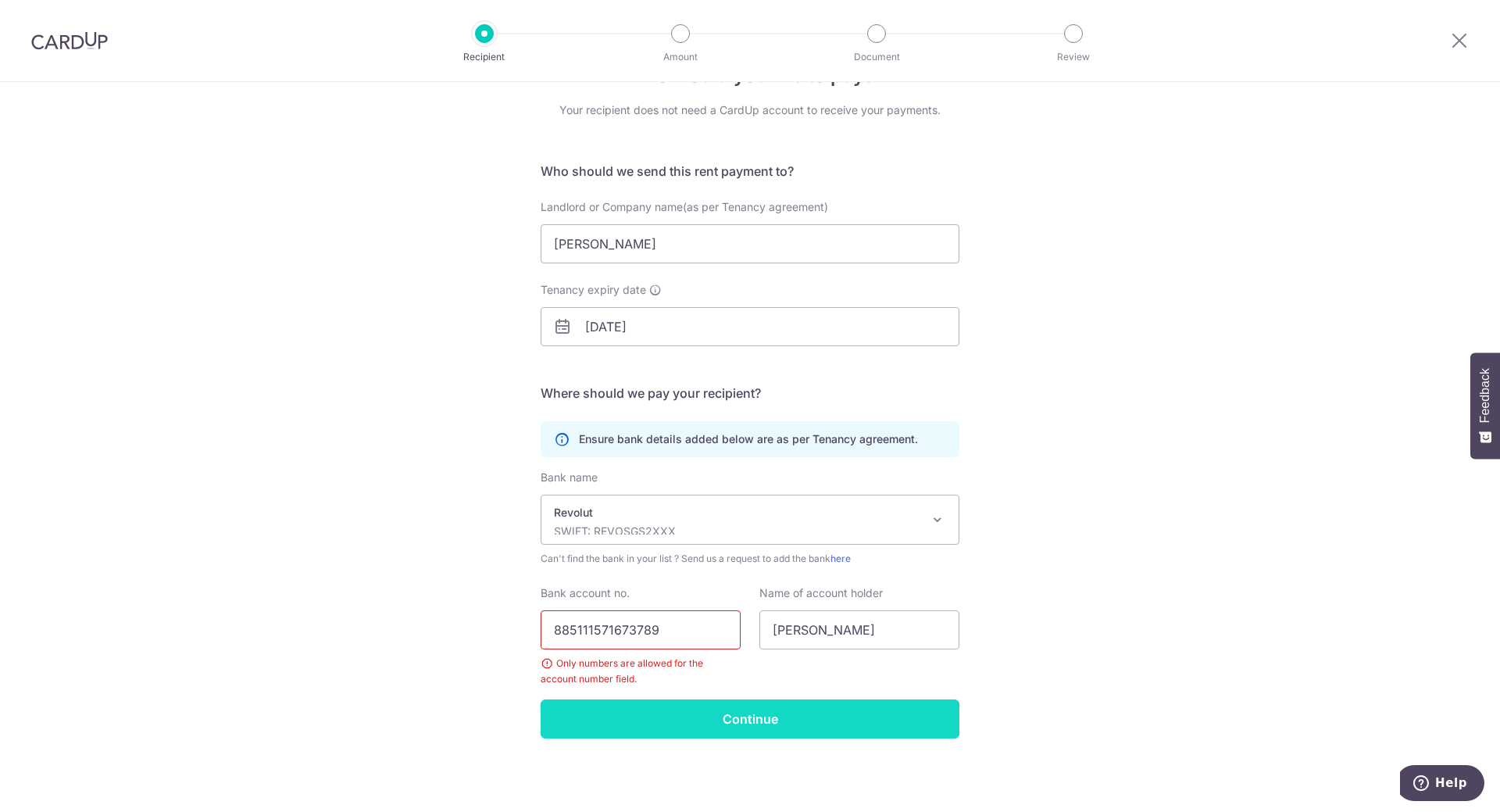
type input "885111571673789"
click at [809, 726] on input "Continue" at bounding box center [750, 718] width 418 height 39
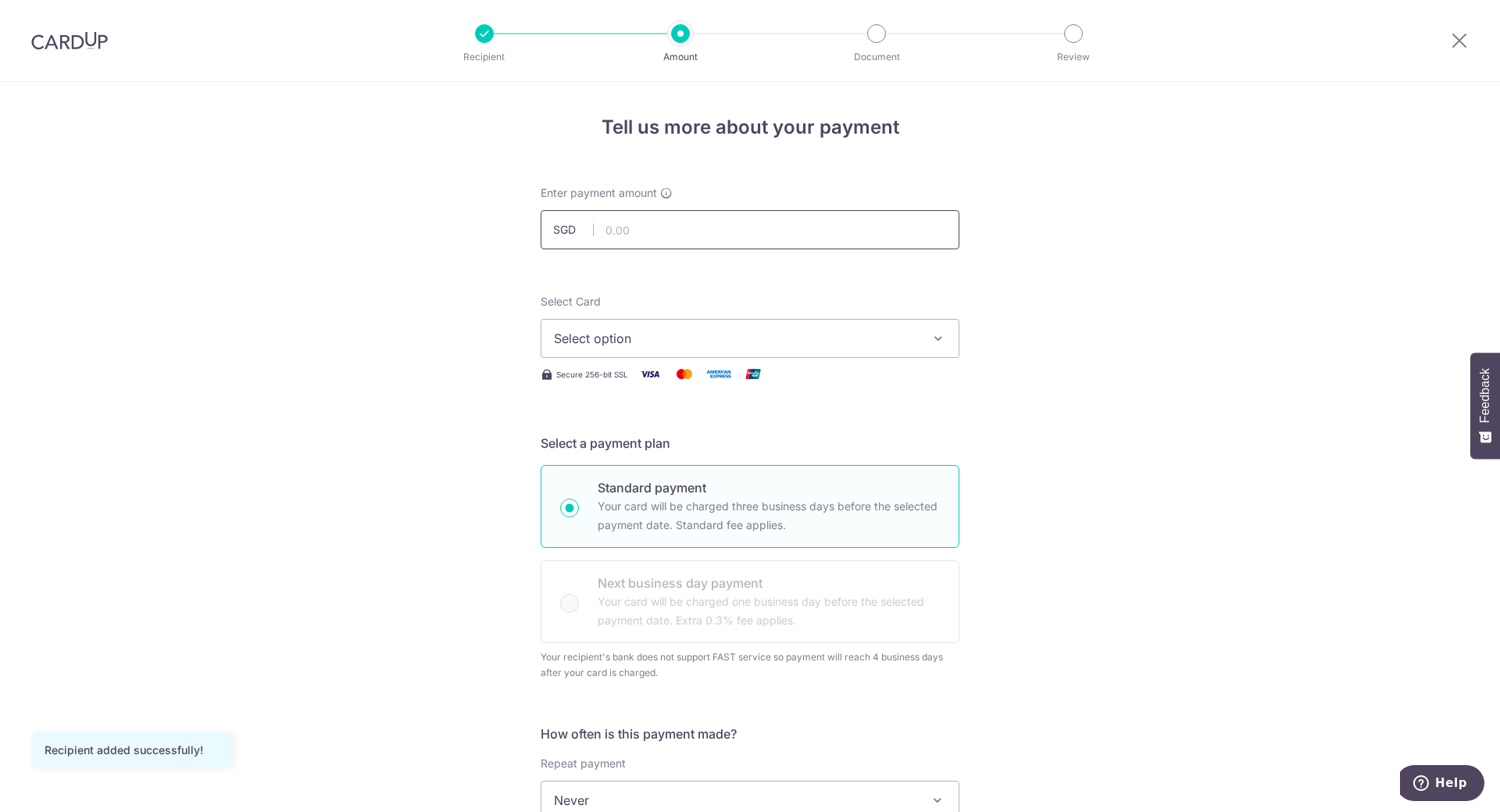
click at [650, 236] on input "text" at bounding box center [750, 229] width 418 height 39
type input "3,600.00"
click at [469, 237] on div "Tell us more about your payment Enter payment amount SGD 3,600.00 3600.00 Recip…" at bounding box center [750, 808] width 1500 height 1451
click at [630, 349] on button "Select option" at bounding box center [750, 338] width 418 height 39
click at [599, 384] on span "Add credit card" at bounding box center [764, 382] width 364 height 16
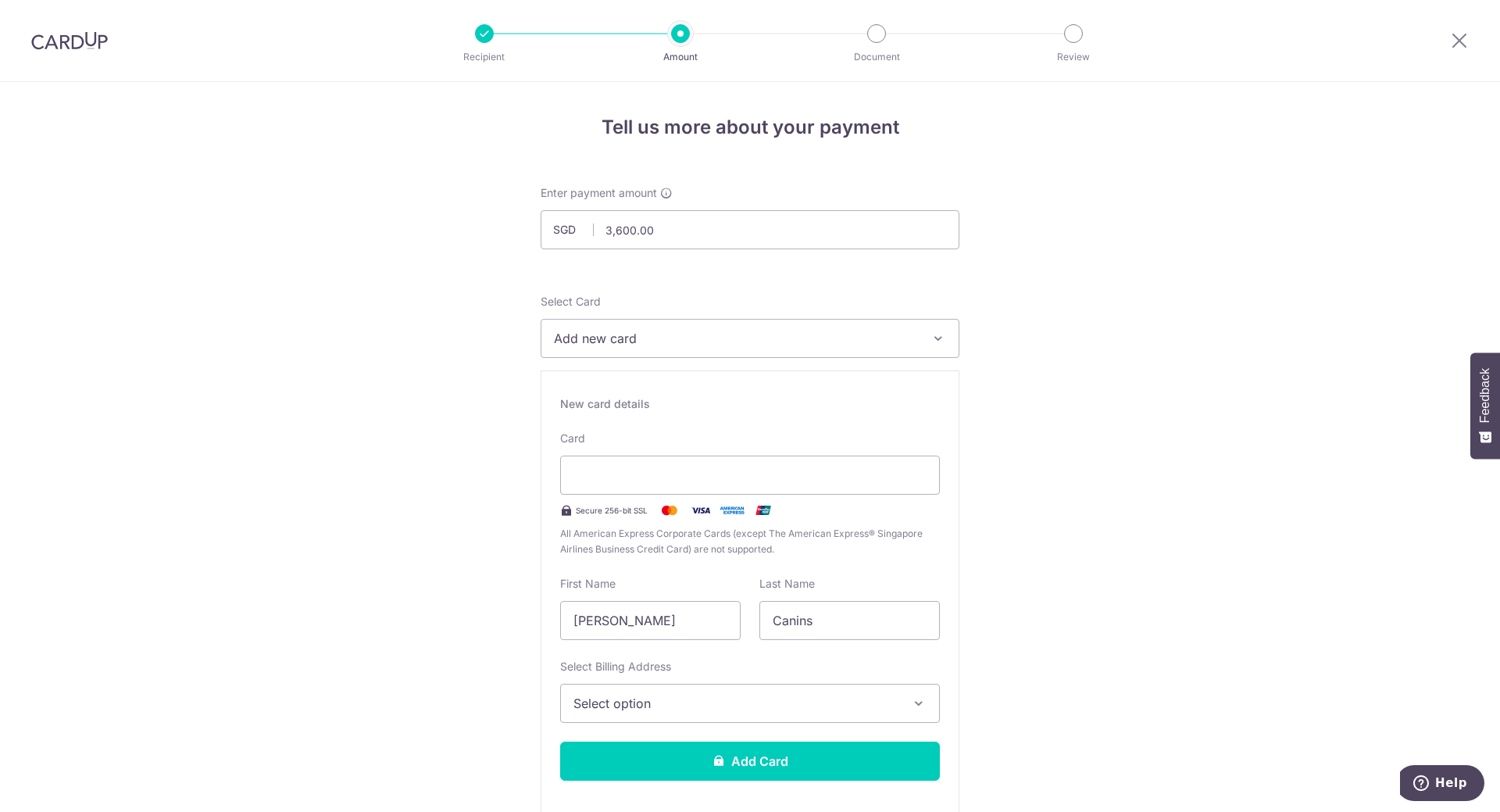
click at [716, 698] on span "Select option" at bounding box center [736, 703] width 325 height 19
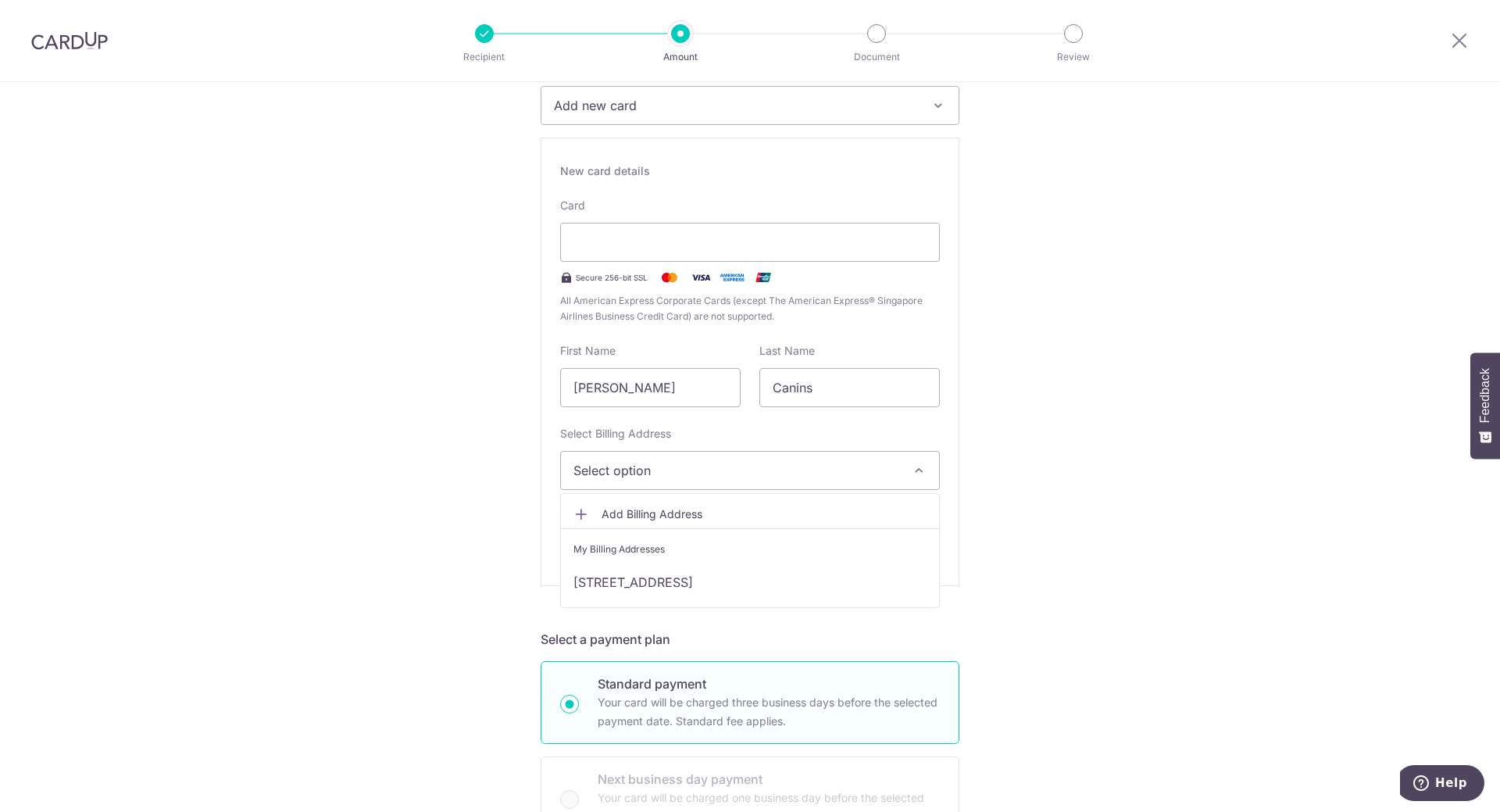
scroll to position [235, 0]
click at [627, 513] on span "Add Billing Address" at bounding box center [763, 513] width 325 height 16
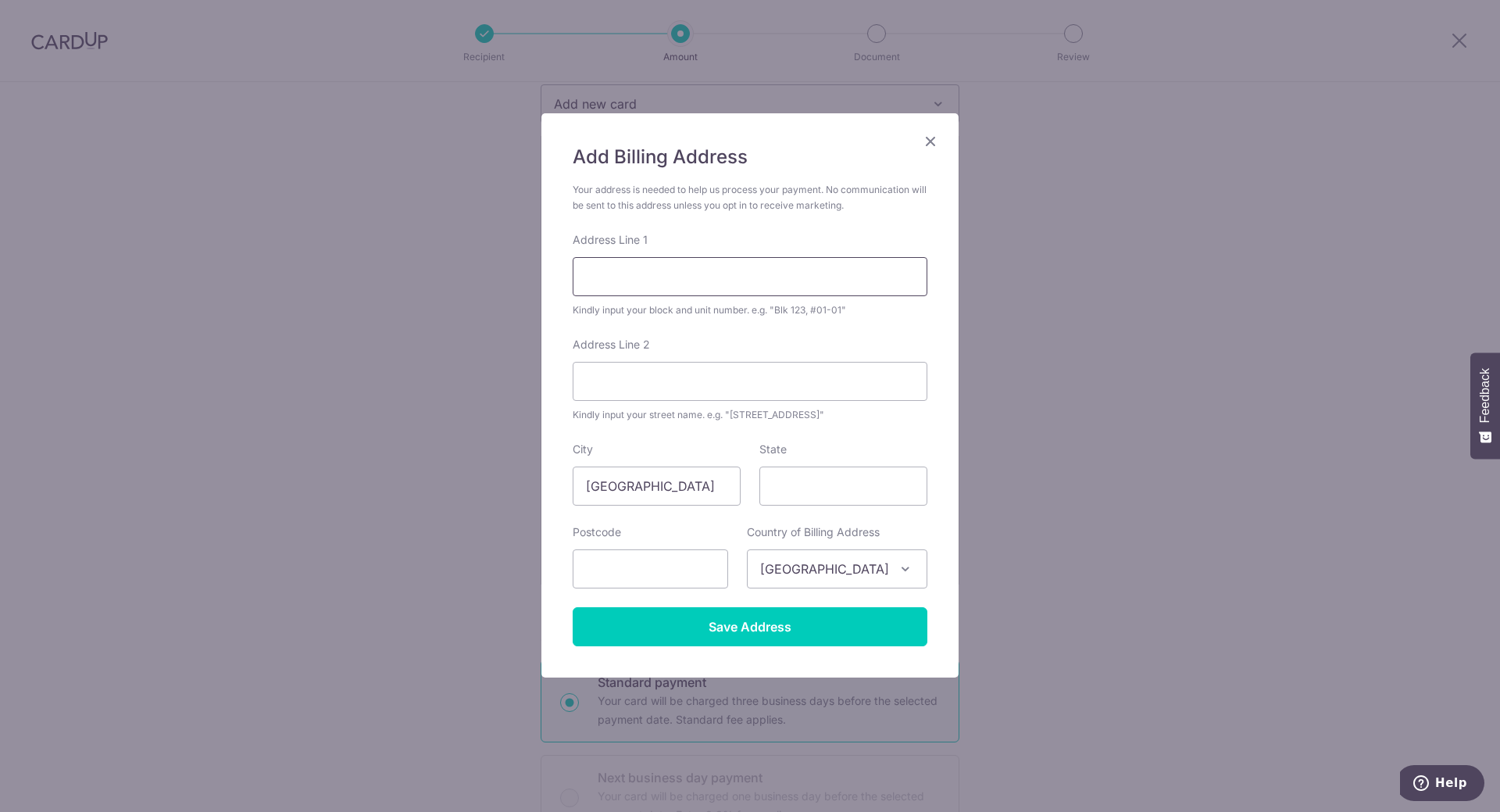
click at [614, 265] on input "Address Line 1" at bounding box center [750, 276] width 355 height 39
click at [586, 278] on input "Leonie Hill" at bounding box center [750, 276] width 355 height 39
type input "20 Leonie Hill"
click at [787, 502] on input "State" at bounding box center [843, 485] width 168 height 39
click at [670, 573] on input "text" at bounding box center [650, 568] width 155 height 39
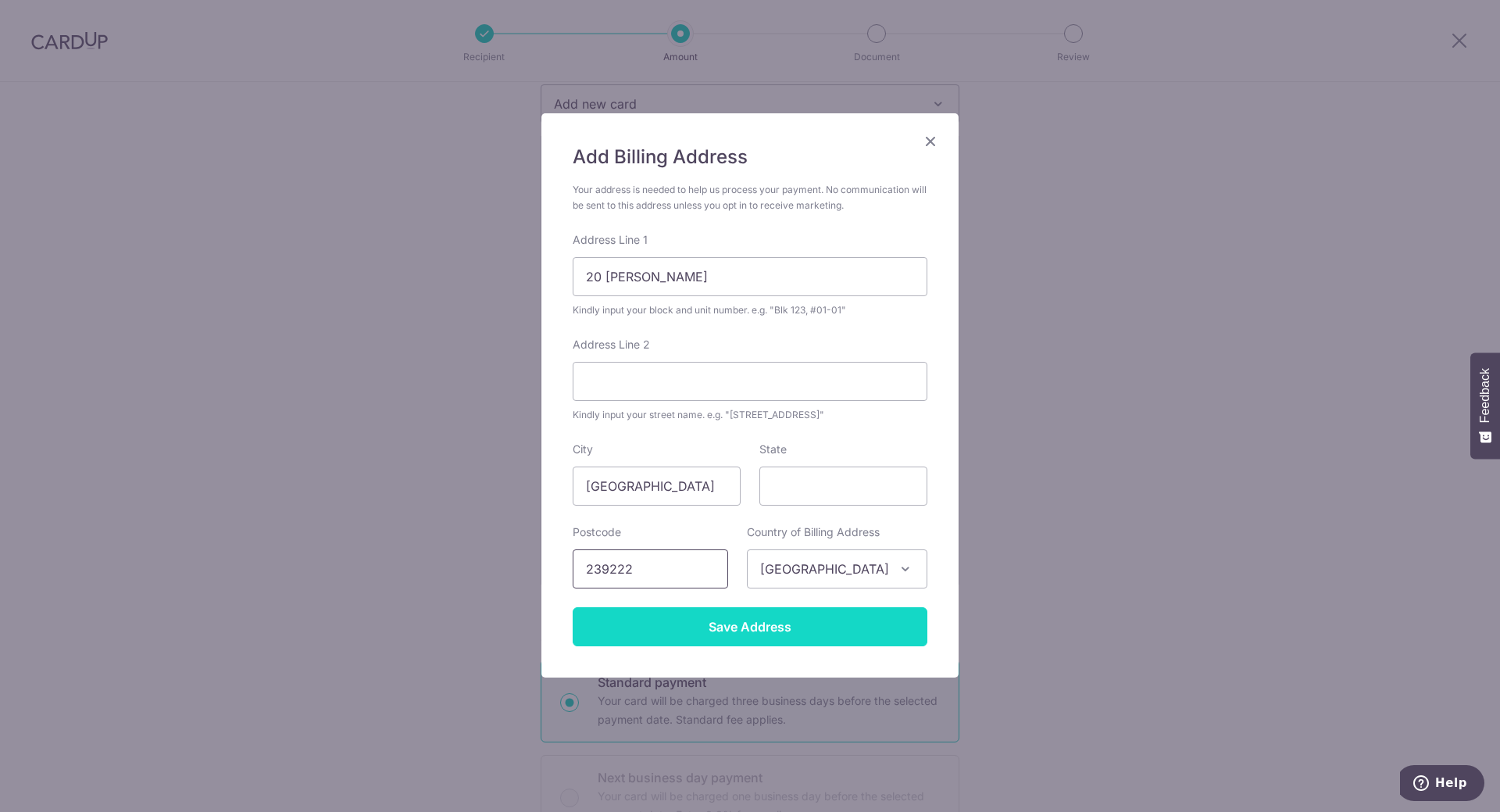
type input "239222"
click at [703, 632] on input "Save Address" at bounding box center [750, 626] width 355 height 39
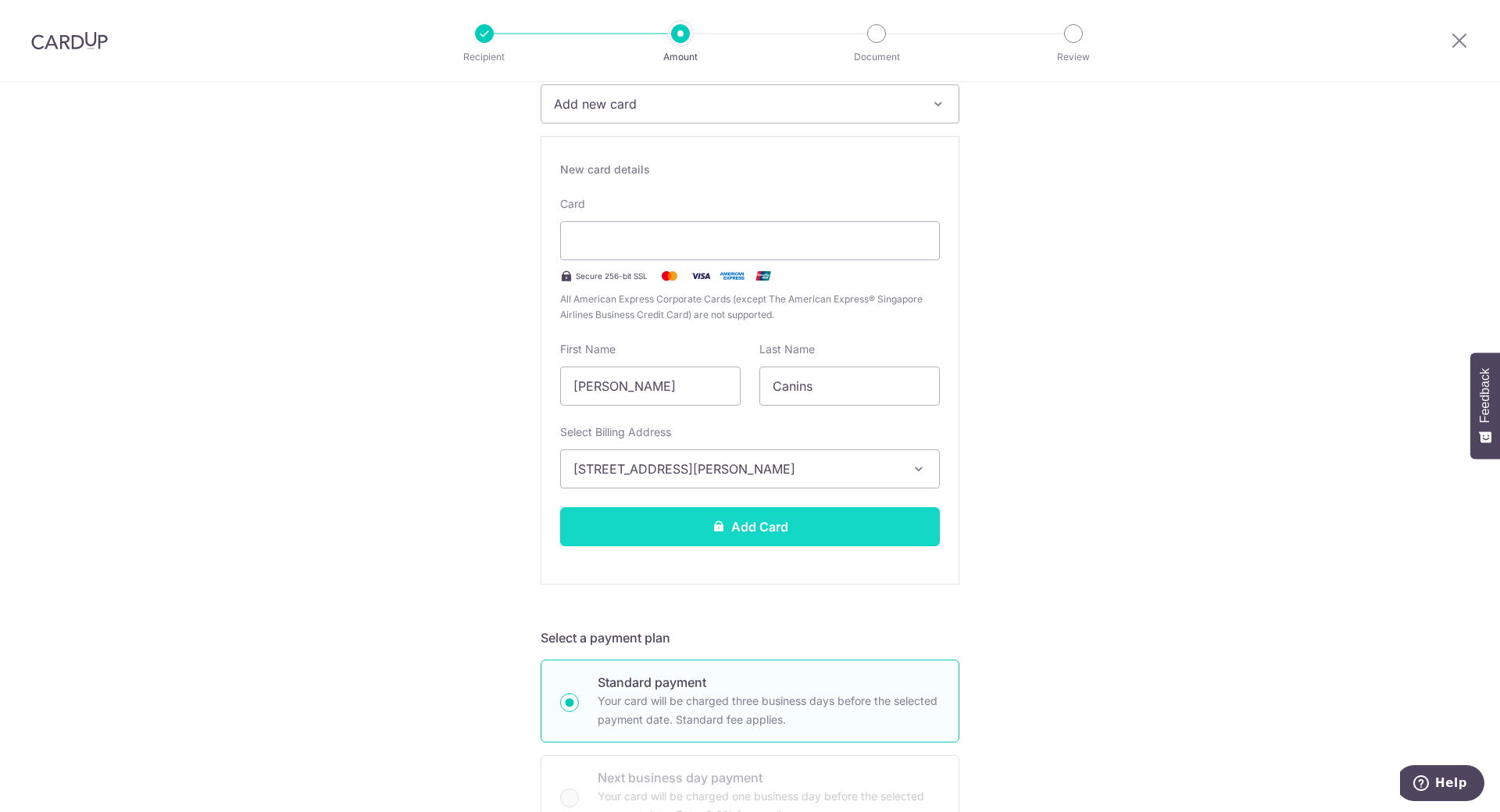
click at [759, 537] on button "Add Card" at bounding box center [750, 526] width 380 height 39
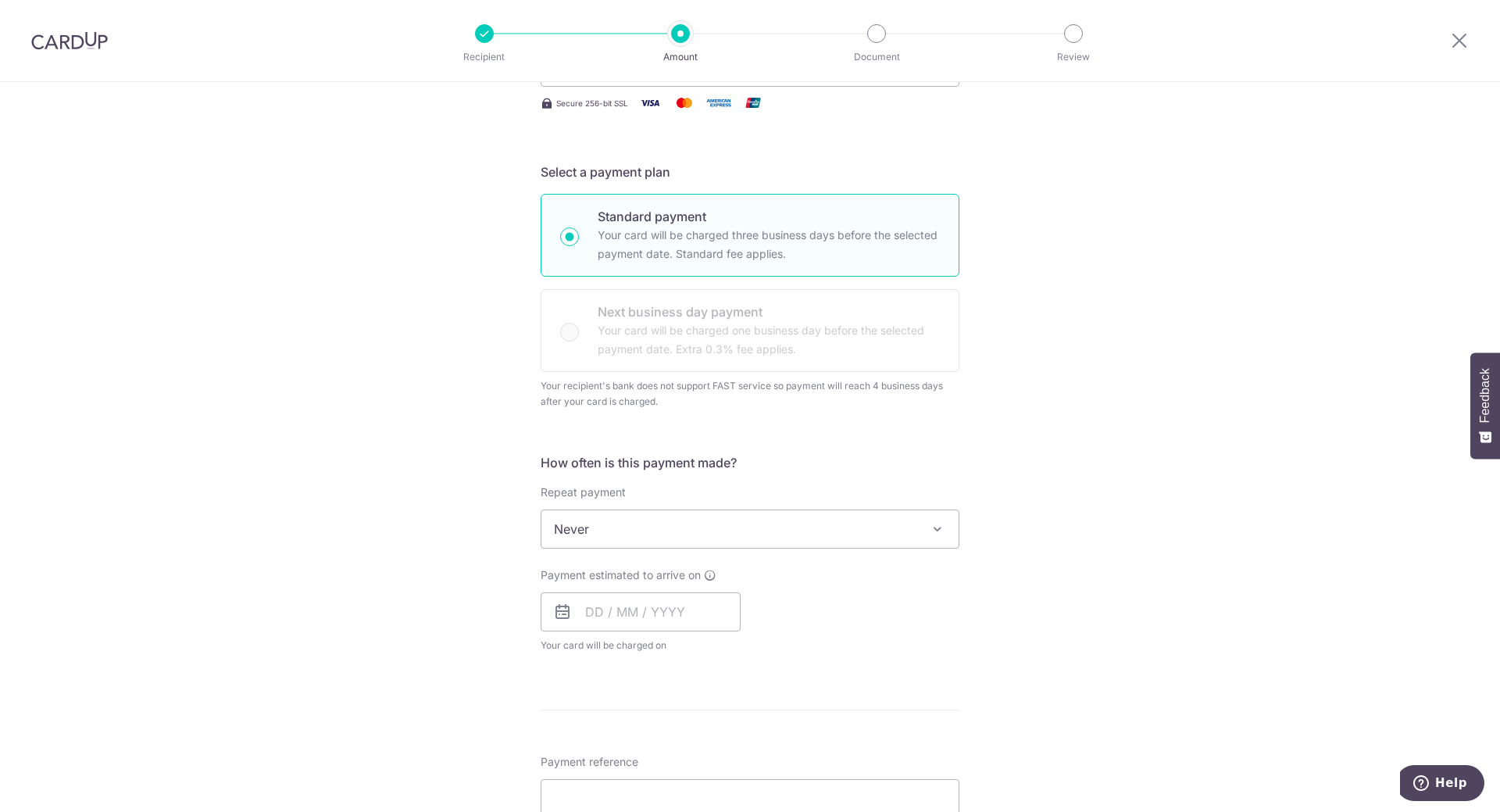
scroll to position [391, 0]
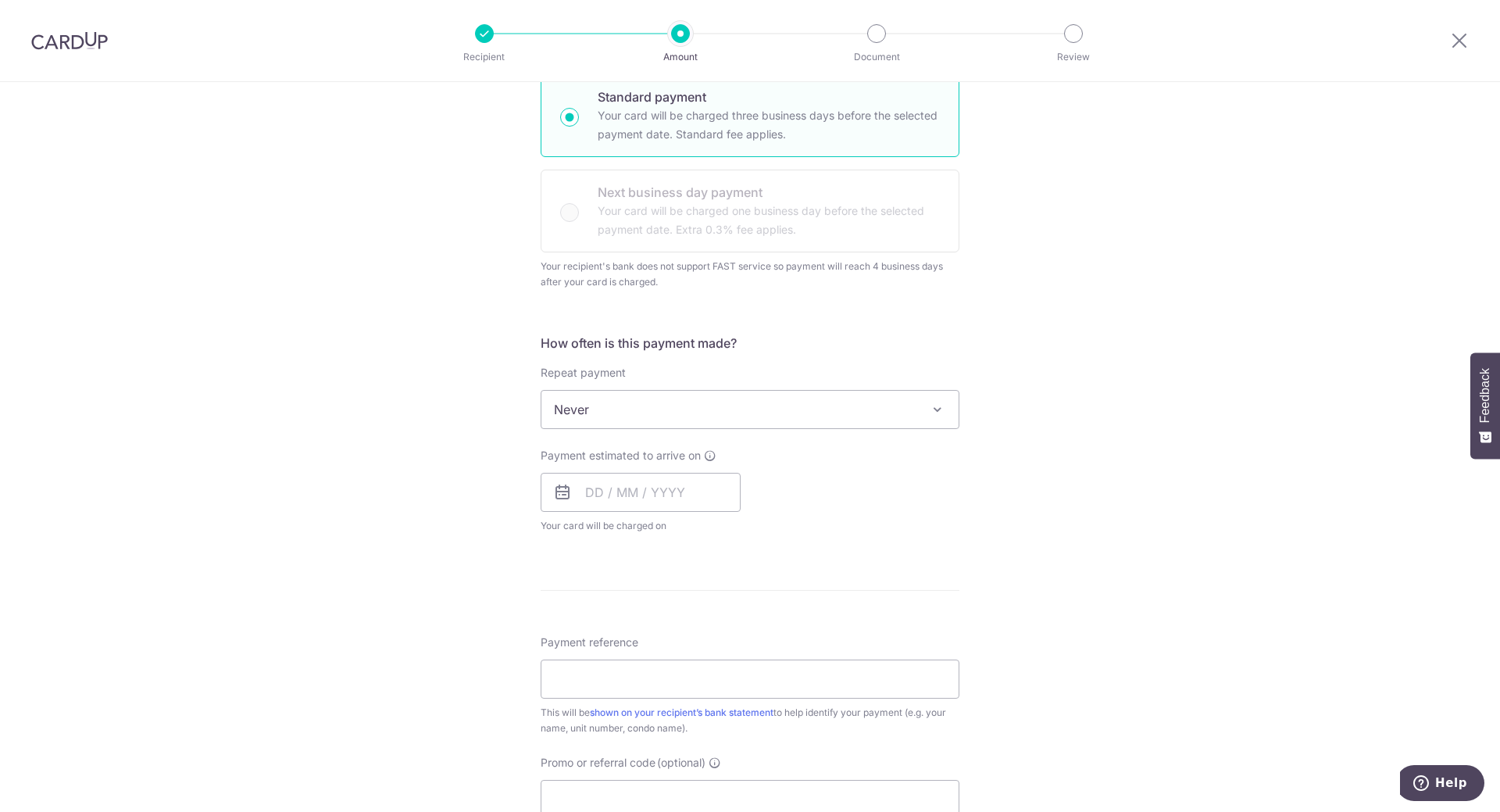
click at [621, 400] on span "Never" at bounding box center [750, 409] width 417 height 38
click at [603, 486] on input "text" at bounding box center [640, 492] width 200 height 39
click at [724, 602] on link "5" at bounding box center [729, 602] width 25 height 25
type input "05/09/2025"
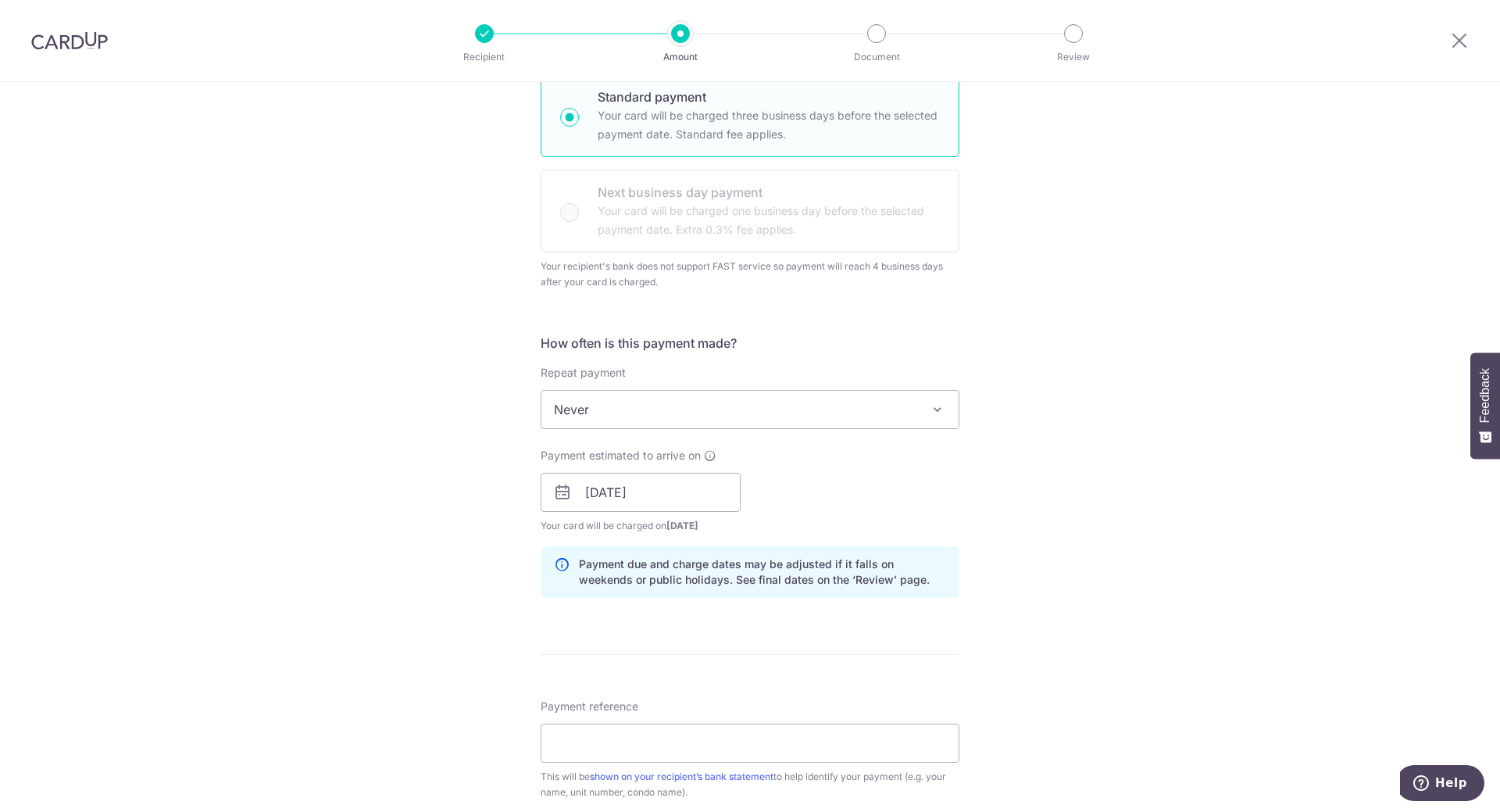
click at [393, 498] on div "Tell us more about your payment Enter payment amount SGD 3,600.00 3600.00 Card …" at bounding box center [750, 449] width 1500 height 1515
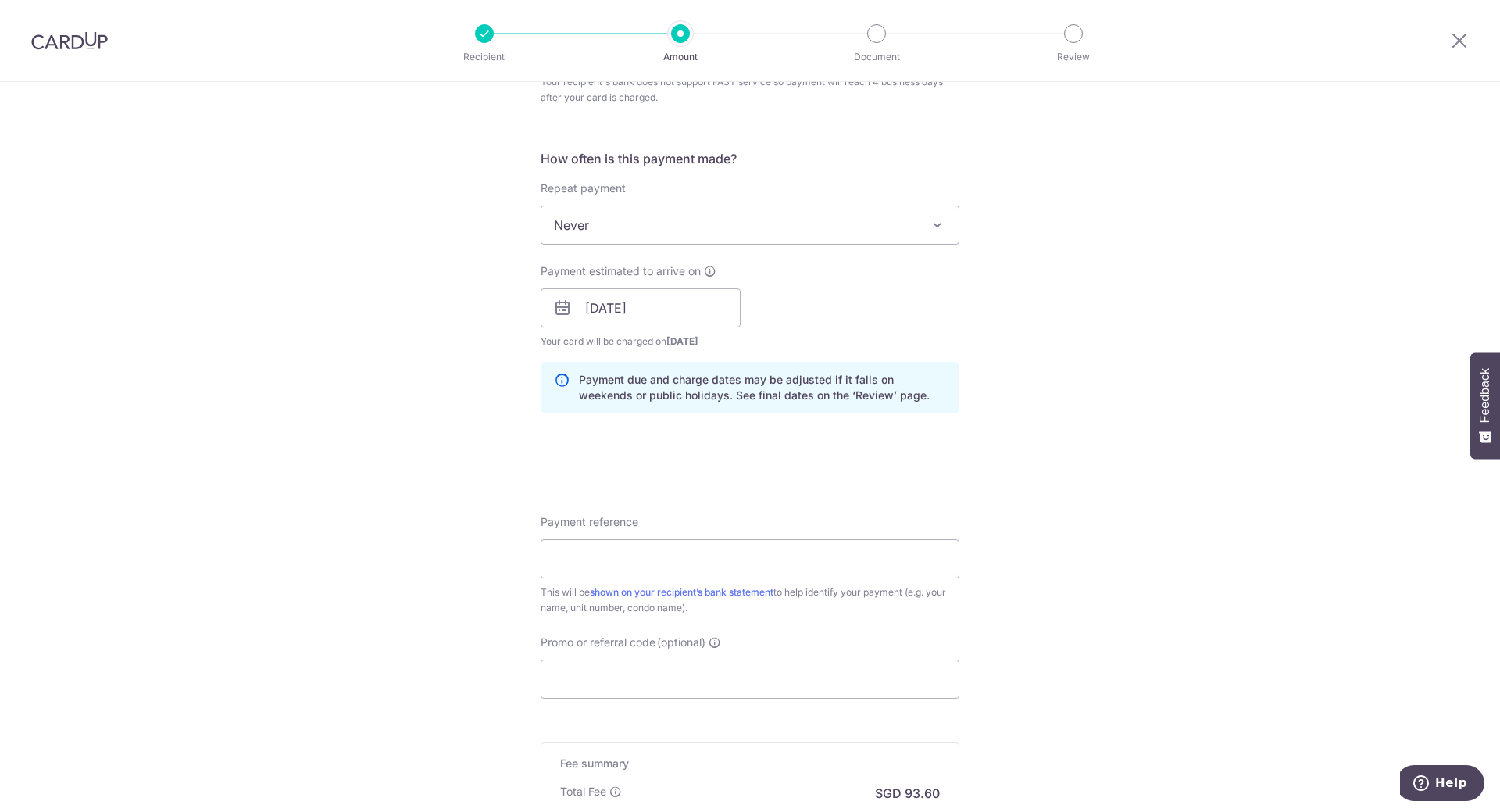
scroll to position [625, 0]
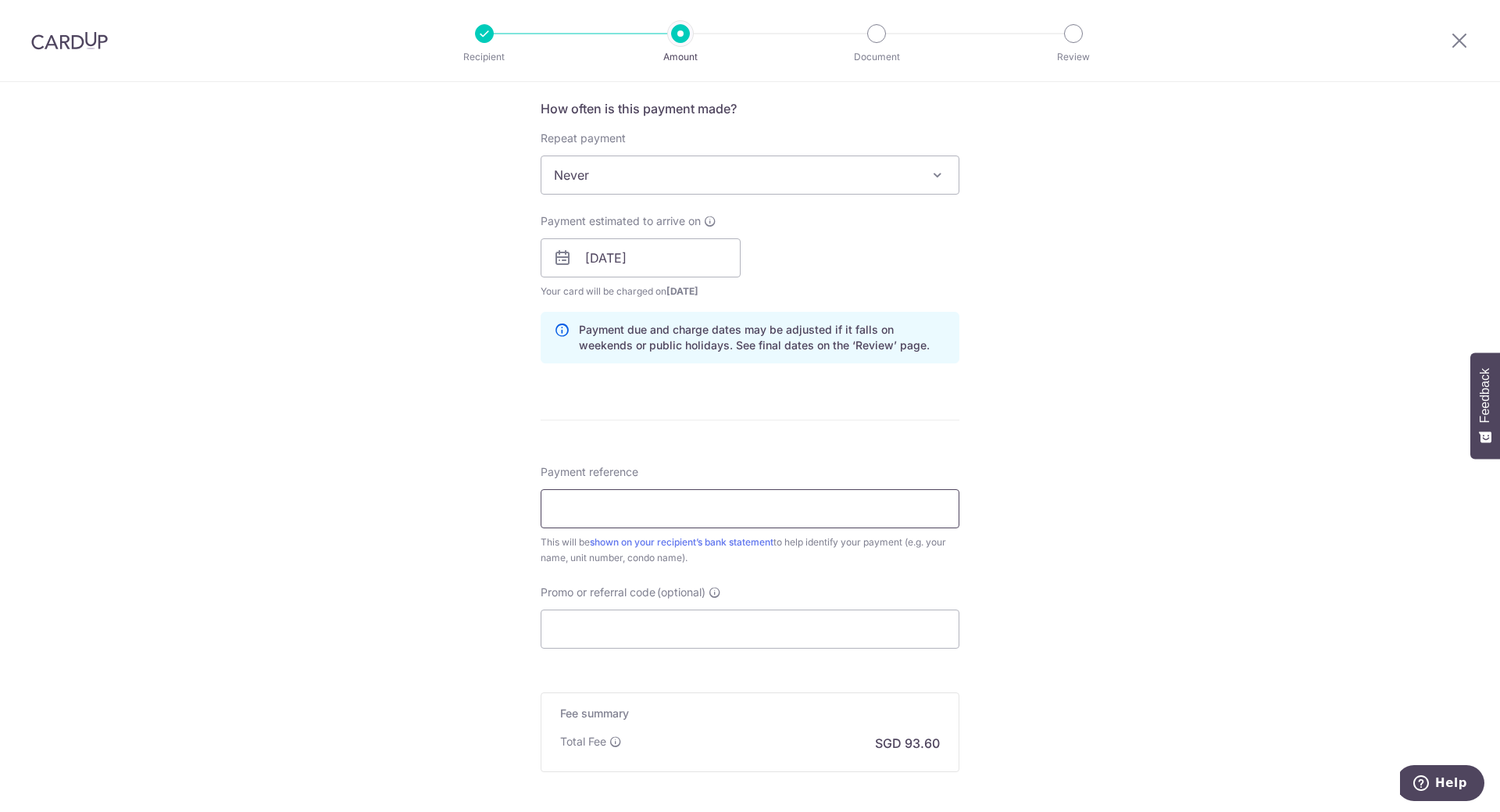
click at [665, 520] on input "Payment reference" at bounding box center [750, 508] width 418 height 39
type input "Deposit and Rental"
click at [528, 568] on div "Tell us more about your payment Enter payment amount SGD 3,600.00 3600.00 Card …" at bounding box center [750, 215] width 1500 height 1515
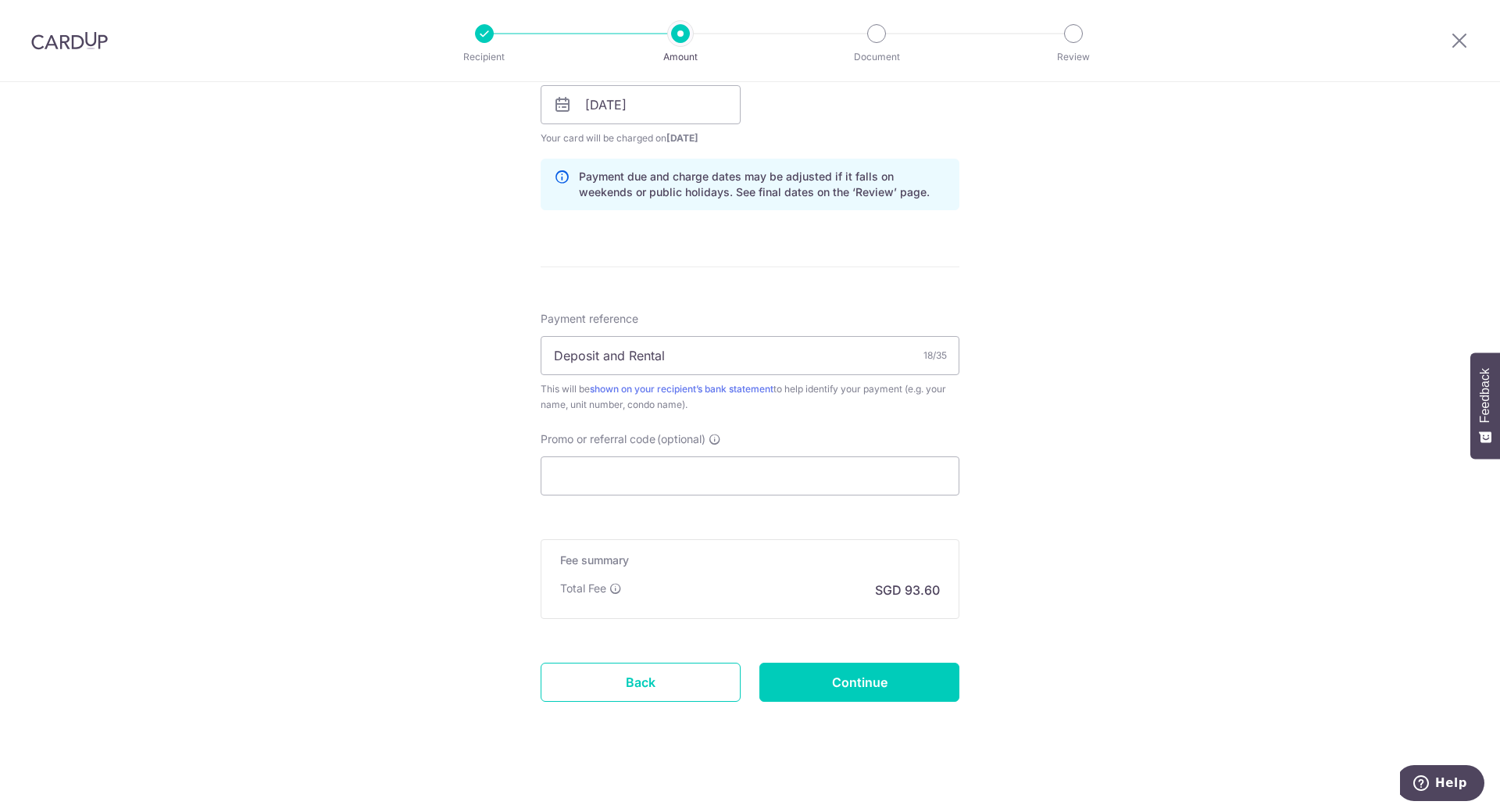
scroll to position [785, 0]
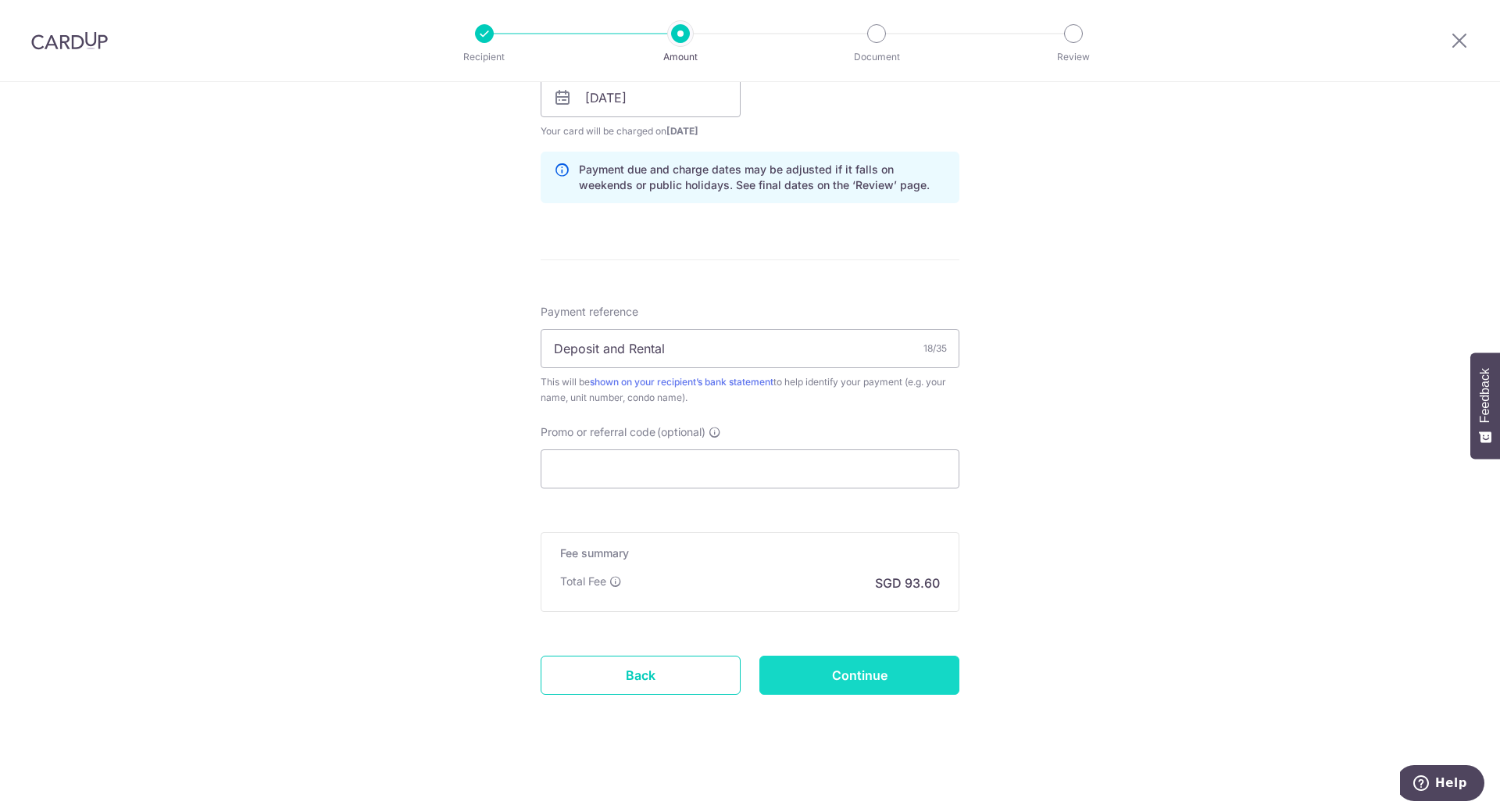
click at [856, 678] on input "Continue" at bounding box center [859, 674] width 200 height 39
type input "Create Schedule"
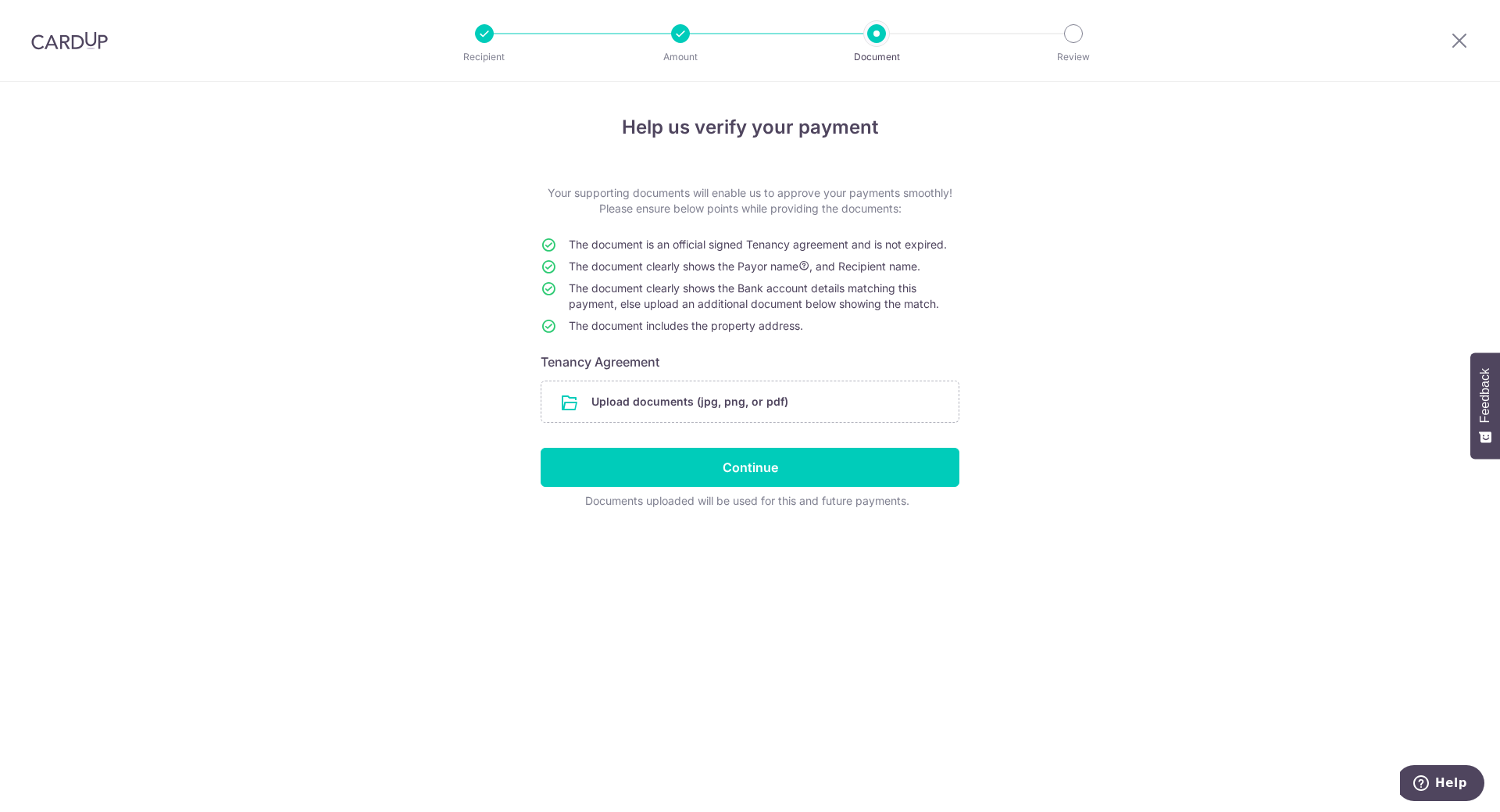
click at [66, 45] on img at bounding box center [69, 40] width 77 height 19
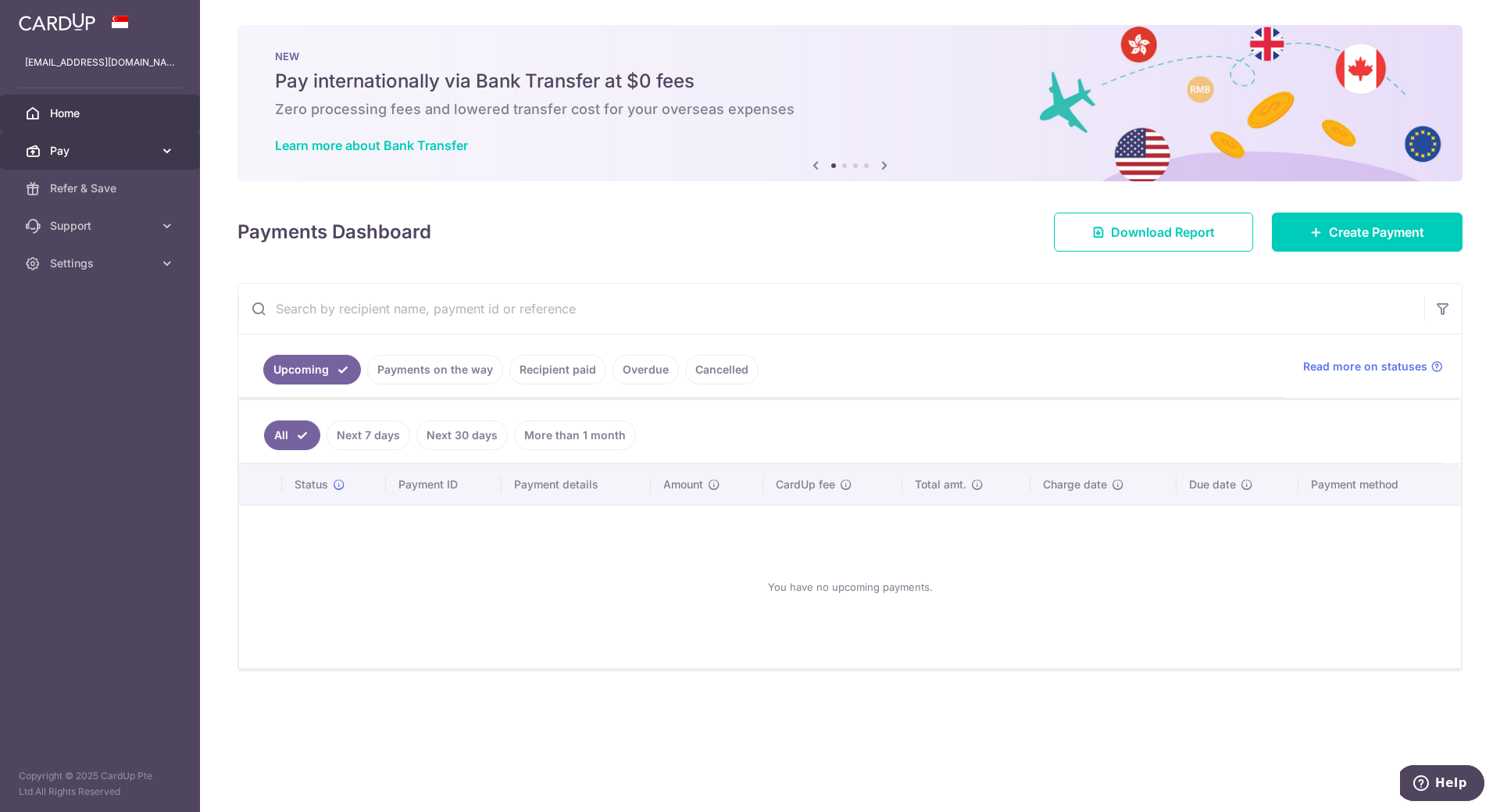
click at [97, 144] on span "Pay" at bounding box center [101, 151] width 103 height 16
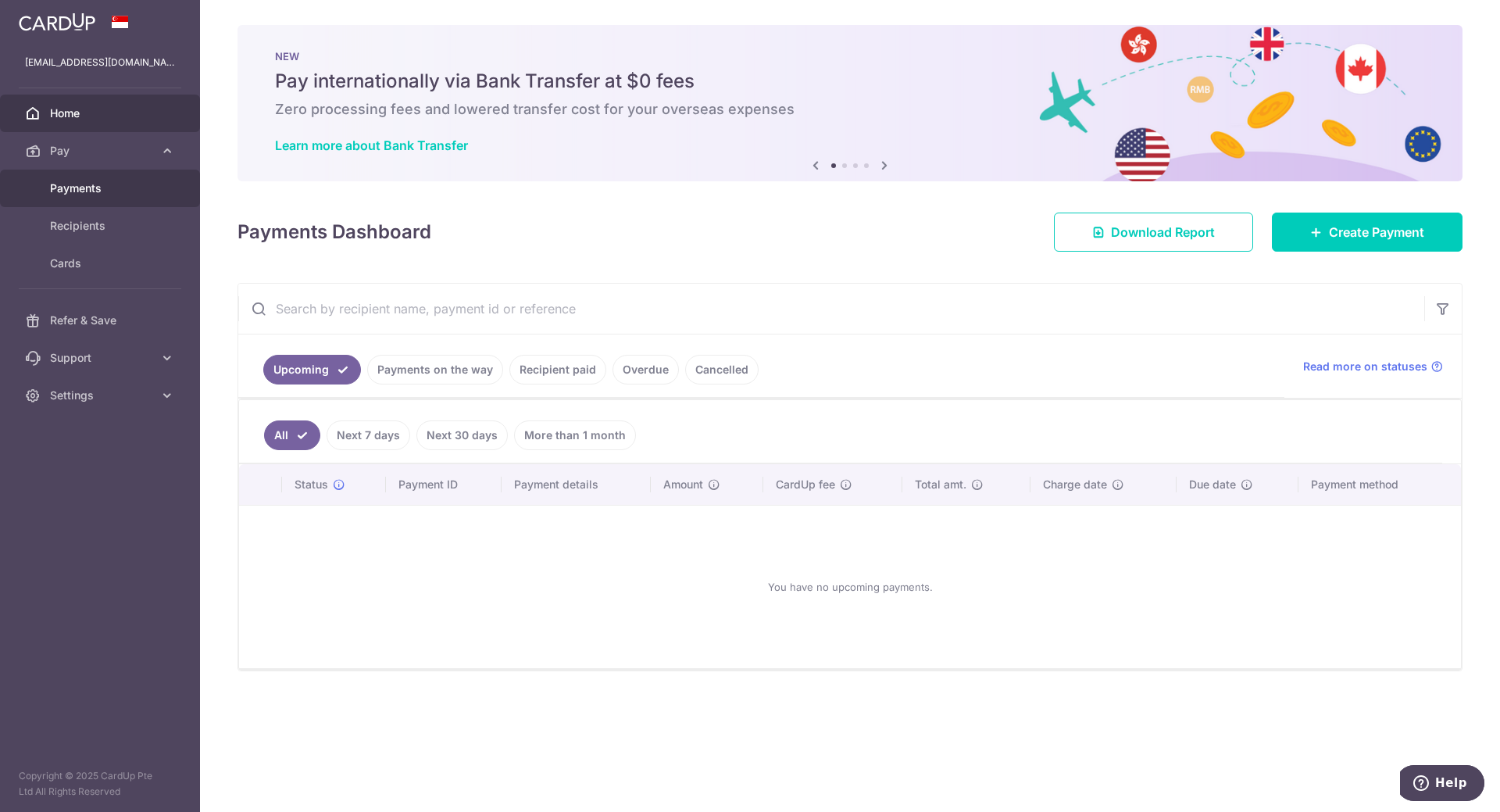
click at [108, 197] on link "Payments" at bounding box center [99, 189] width 200 height 38
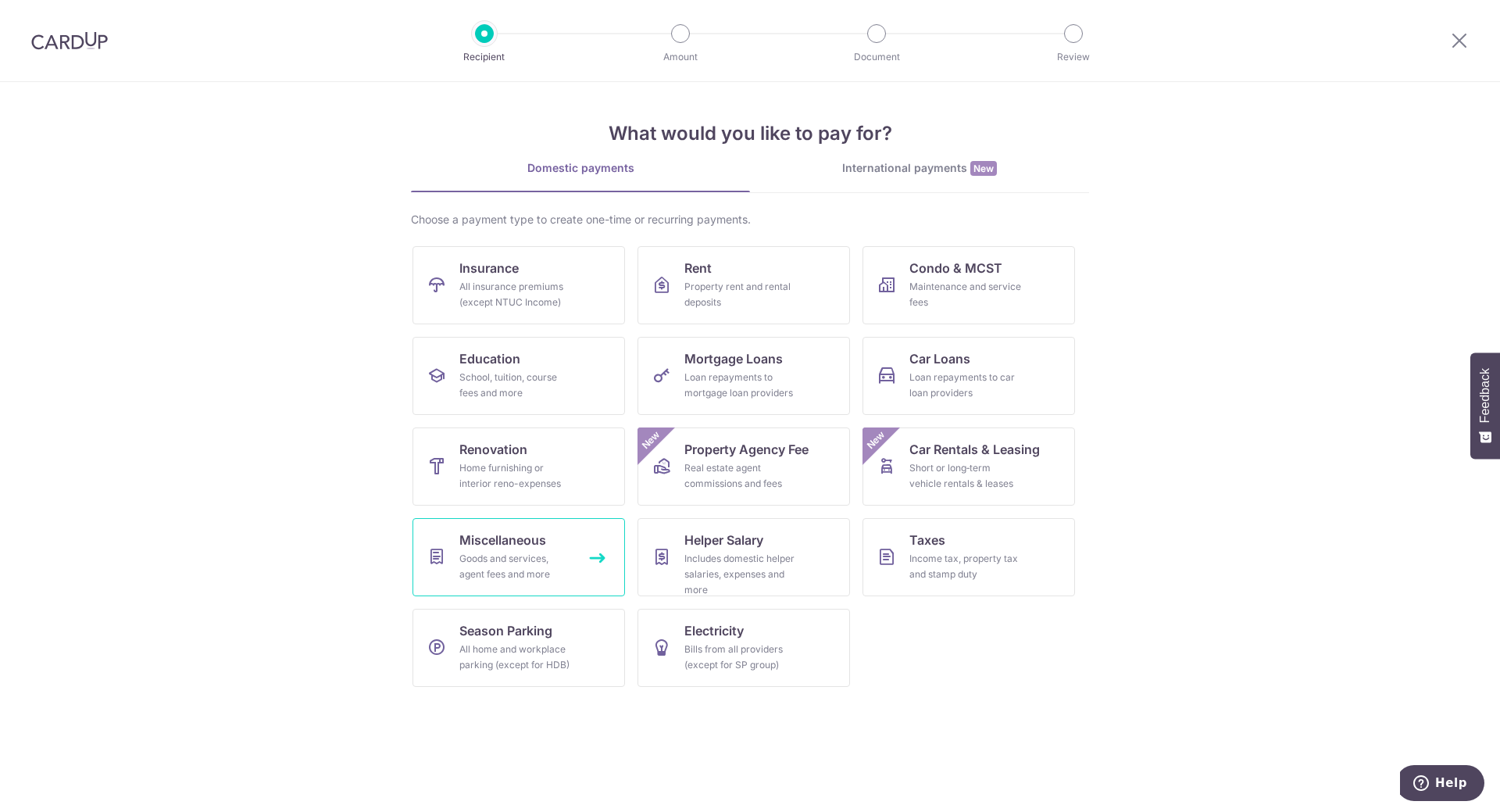
click at [533, 564] on div "Goods and services, agent fees and more" at bounding box center [515, 566] width 112 height 31
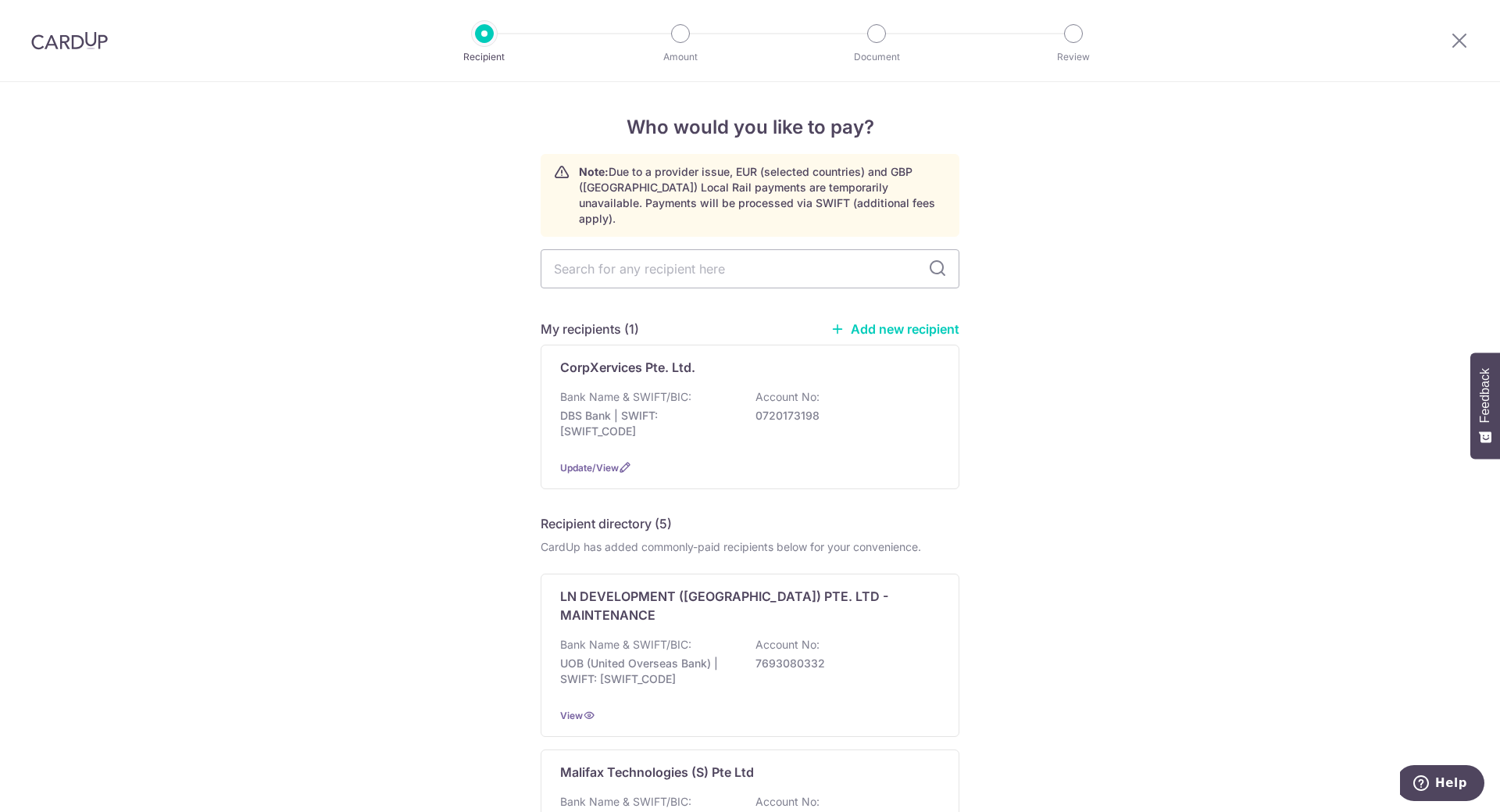
click at [896, 321] on link "Add new recipient" at bounding box center [896, 329] width 129 height 16
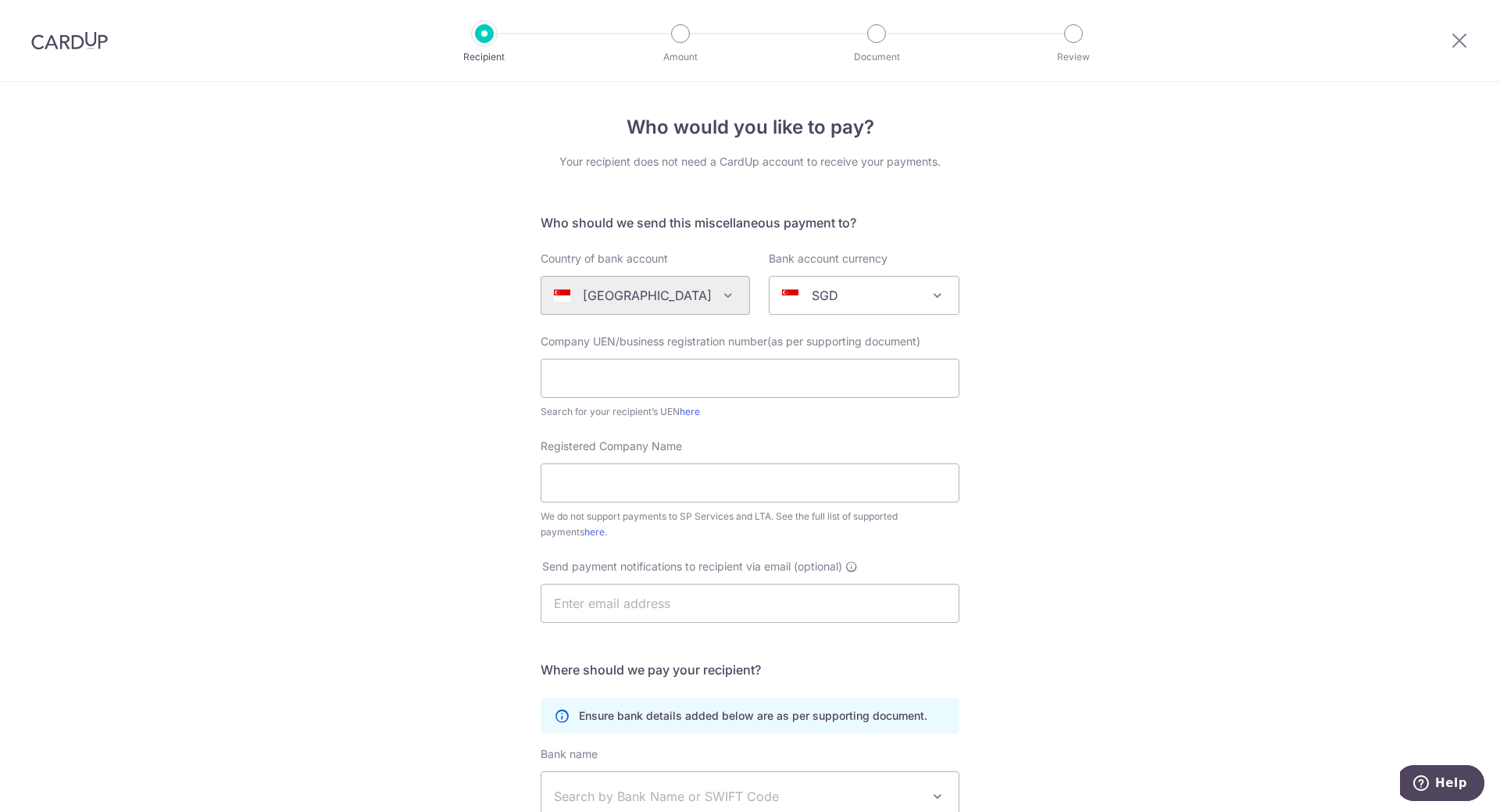
scroll to position [79, 0]
